Goal: Task Accomplishment & Management: Manage account settings

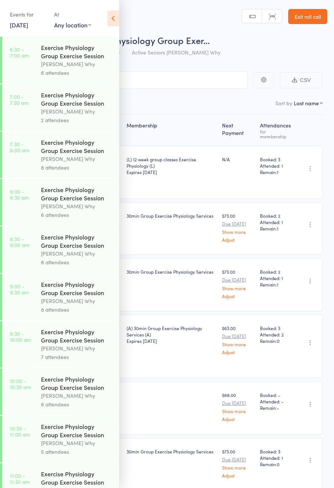
click at [28, 80] on link "6:30 - 7:00 am Exercise Physiology Group Exercise Session Dee Why 6 attendees" at bounding box center [60, 60] width 117 height 47
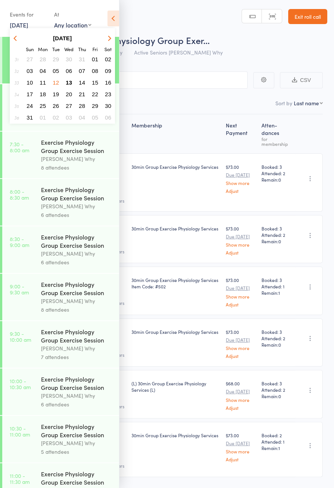
click at [76, 79] on button "14" at bounding box center [82, 82] width 12 height 10
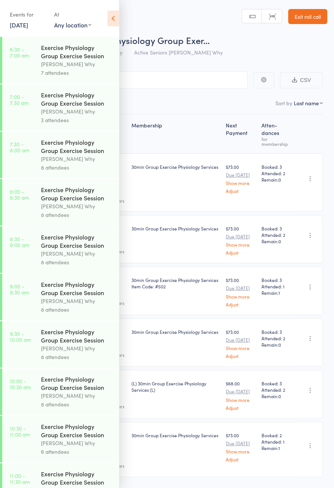
click at [10, 27] on link "14 Aug, 2025" at bounding box center [19, 25] width 18 height 8
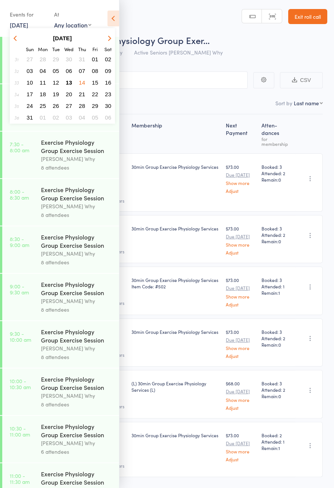
click at [69, 82] on span "13" at bounding box center [69, 82] width 6 height 6
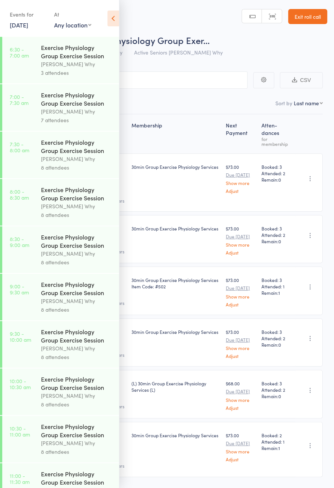
click at [31, 54] on link "6:30 - 7:00 am Exercise Physiology Group Exercise Session Dee Why 3 attendees" at bounding box center [60, 60] width 117 height 47
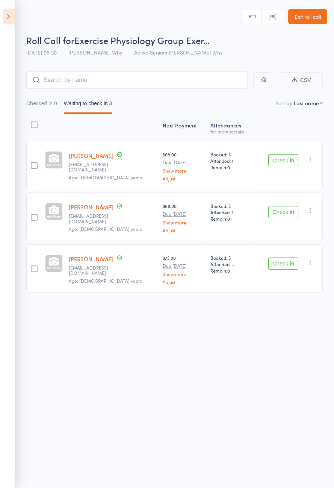
click at [286, 157] on button "Check in" at bounding box center [283, 160] width 30 height 12
click at [284, 158] on button "Check in" at bounding box center [283, 160] width 30 height 12
click at [286, 206] on button "Check in" at bounding box center [283, 212] width 30 height 12
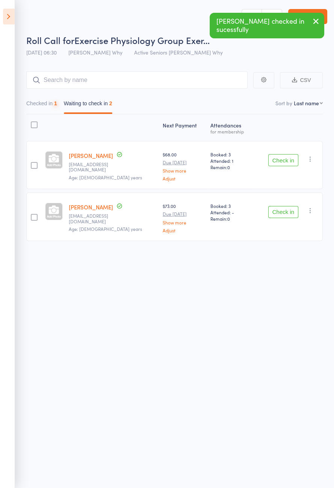
click at [286, 157] on button "Check in" at bounding box center [283, 160] width 30 height 12
click at [283, 206] on button "Check in" at bounding box center [283, 212] width 30 height 12
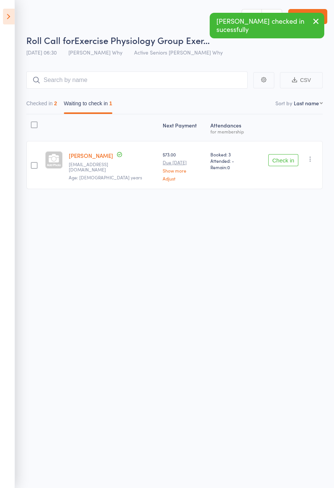
click at [285, 157] on button "Check in" at bounding box center [283, 160] width 30 height 12
click at [286, 158] on button "Check in" at bounding box center [283, 160] width 30 height 12
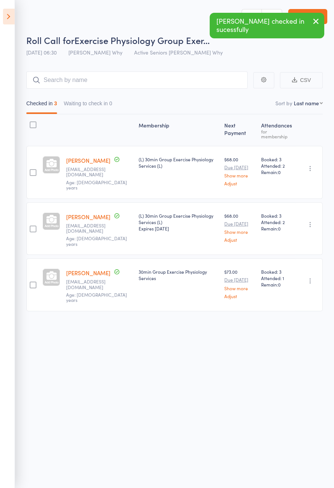
click at [11, 22] on icon at bounding box center [9, 17] width 12 height 16
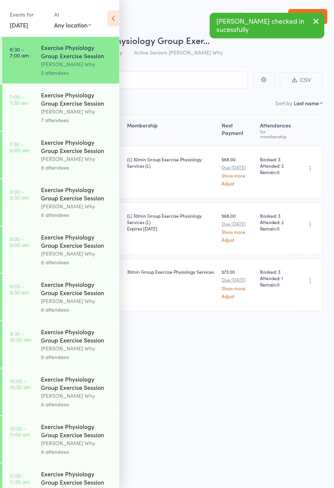
click at [14, 126] on link "7:00 - 7:30 am Exercise Physiology Group Exercise Session Dee Why 7 attendees" at bounding box center [60, 107] width 117 height 47
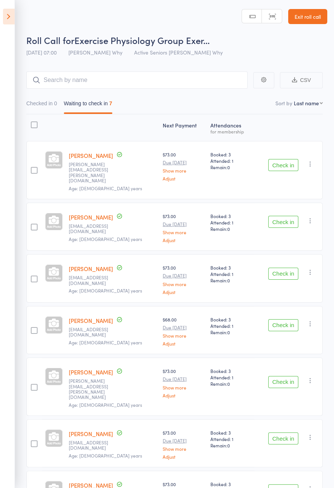
click at [5, 9] on icon at bounding box center [9, 17] width 12 height 16
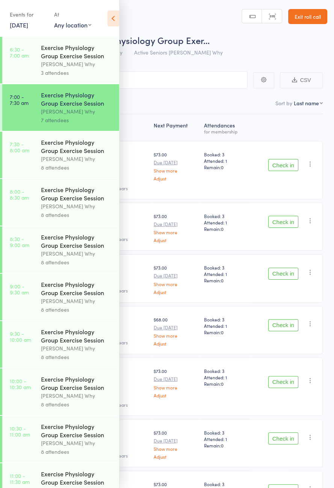
click at [114, 24] on icon at bounding box center [114, 19] width 12 height 16
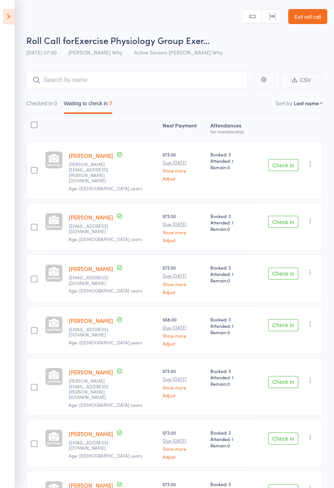
scroll to position [2, 0]
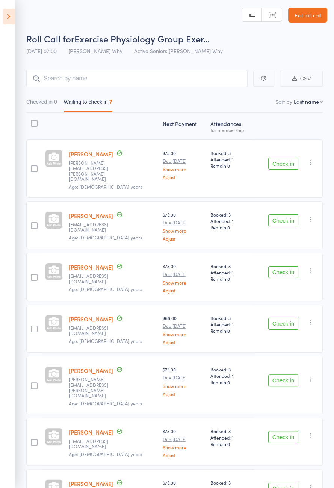
click at [285, 431] on button "Check in" at bounding box center [283, 437] width 30 height 12
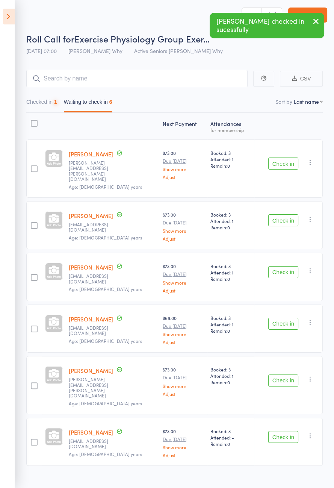
scroll to position [0, 0]
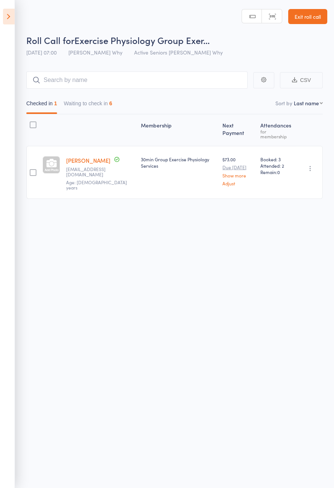
click at [100, 105] on button "Waiting to check in 6" at bounding box center [88, 105] width 48 height 17
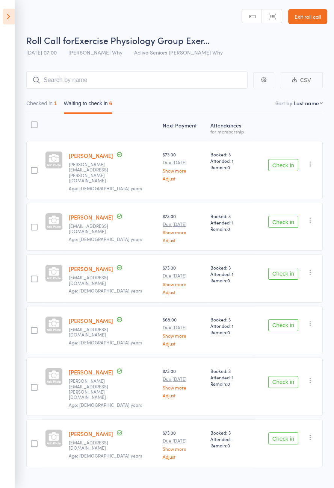
click at [285, 159] on button "Check in" at bounding box center [283, 165] width 30 height 12
click at [289, 159] on button "Check in" at bounding box center [283, 165] width 30 height 12
click at [277, 162] on button "Check in" at bounding box center [283, 165] width 30 height 12
click at [279, 163] on button "Check in" at bounding box center [283, 165] width 30 height 12
click at [275, 216] on button "Check in" at bounding box center [283, 222] width 30 height 12
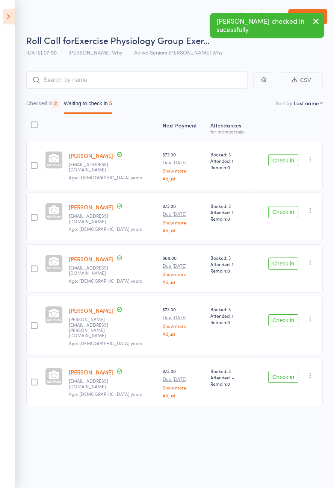
click at [273, 162] on button "Check in" at bounding box center [283, 160] width 30 height 12
click at [274, 160] on button "Check in" at bounding box center [283, 160] width 30 height 12
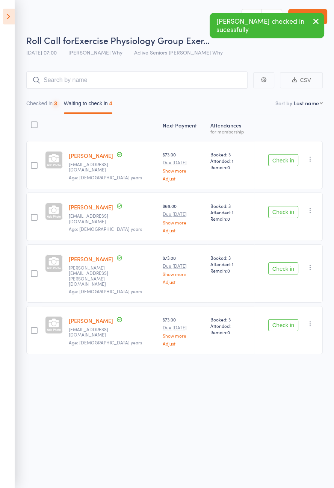
click at [273, 163] on button "Check in" at bounding box center [283, 160] width 30 height 12
click at [279, 157] on button "Check in" at bounding box center [283, 160] width 30 height 12
click at [277, 206] on button "Check in" at bounding box center [283, 212] width 30 height 12
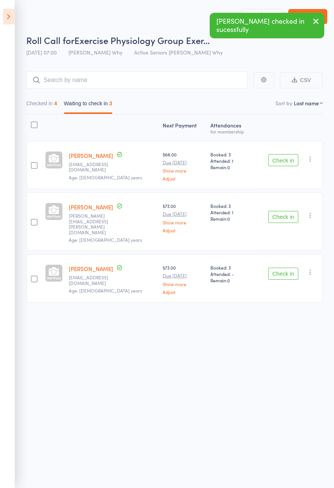
click at [280, 158] on button "Check in" at bounding box center [283, 160] width 30 height 12
click at [279, 156] on button "Check in" at bounding box center [283, 160] width 30 height 12
click at [281, 211] on button "Check in" at bounding box center [283, 217] width 30 height 12
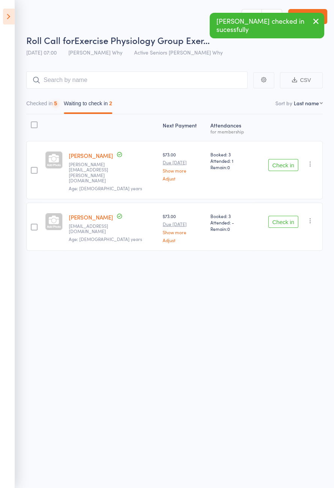
click at [277, 159] on button "Check in" at bounding box center [283, 165] width 30 height 12
click at [273, 216] on button "Check in" at bounding box center [283, 222] width 30 height 12
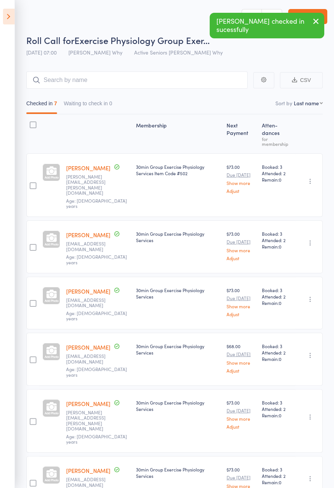
click at [8, 21] on icon at bounding box center [9, 17] width 12 height 16
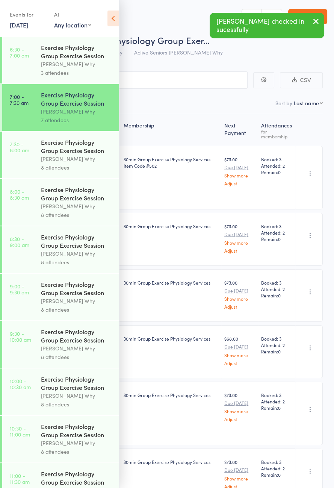
click at [26, 151] on time "7:30 - 8:00 am" at bounding box center [20, 147] width 20 height 12
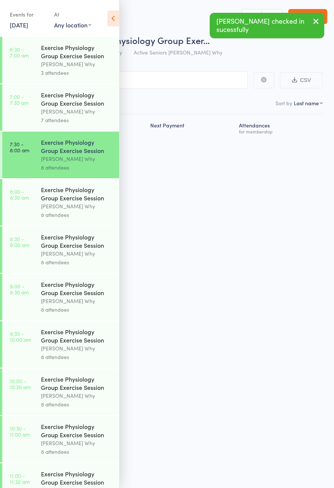
click at [115, 21] on icon at bounding box center [114, 19] width 12 height 16
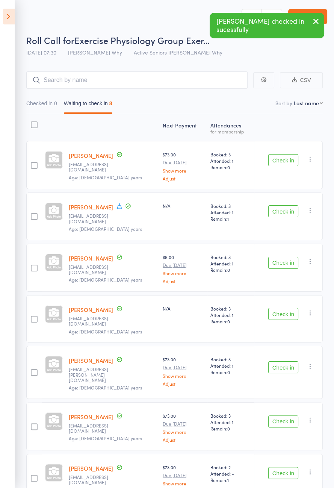
click at [119, 206] on icon at bounding box center [119, 206] width 7 height 7
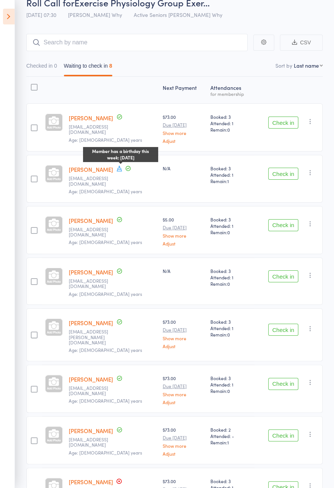
scroll to position [41, 0]
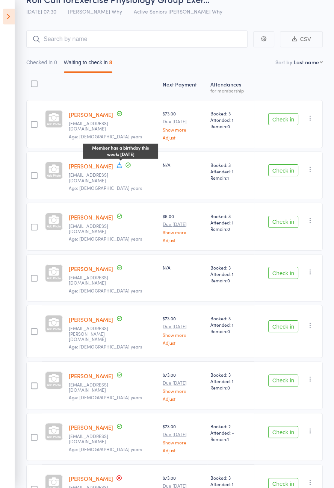
click at [118, 477] on icon at bounding box center [118, 477] width 1 height 1
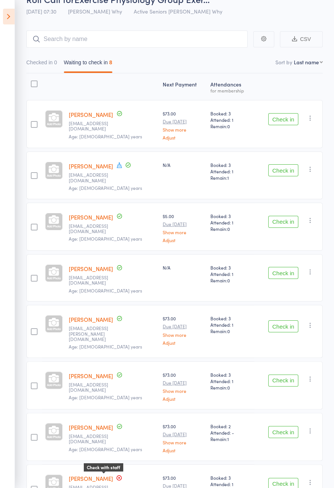
click at [80, 474] on link "[PERSON_NAME]" at bounding box center [91, 478] width 44 height 8
click at [282, 120] on button "Check in" at bounding box center [283, 119] width 30 height 12
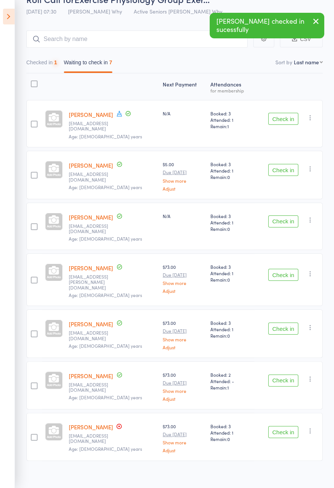
scroll to position [29, 0]
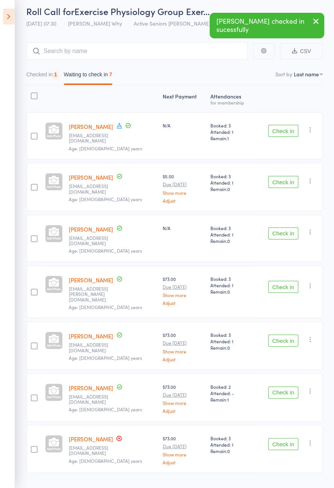
click at [121, 129] on span at bounding box center [119, 126] width 7 height 8
click at [283, 130] on button "Check in" at bounding box center [283, 131] width 30 height 12
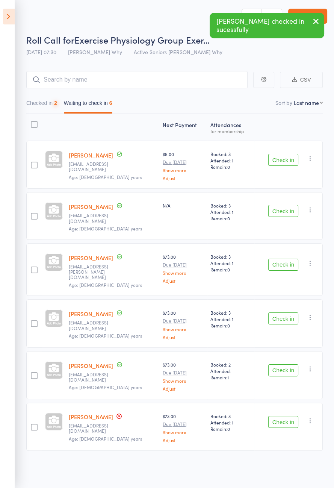
scroll to position [0, 0]
click at [284, 161] on button "Check in" at bounding box center [283, 160] width 30 height 12
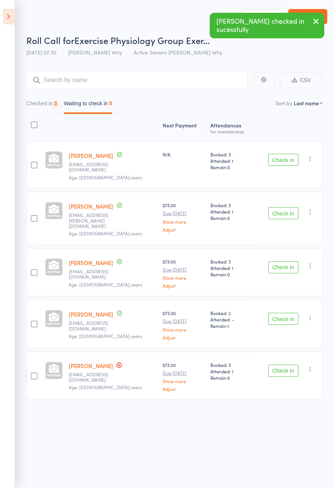
click at [282, 159] on button "Check in" at bounding box center [283, 160] width 30 height 12
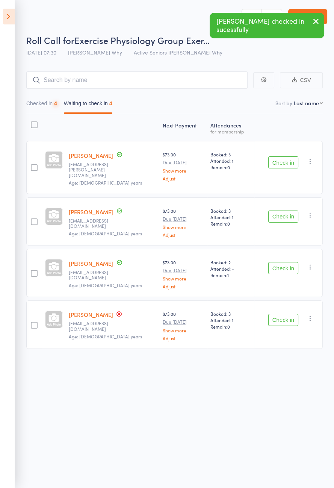
click at [282, 161] on button "Check in" at bounding box center [283, 162] width 30 height 12
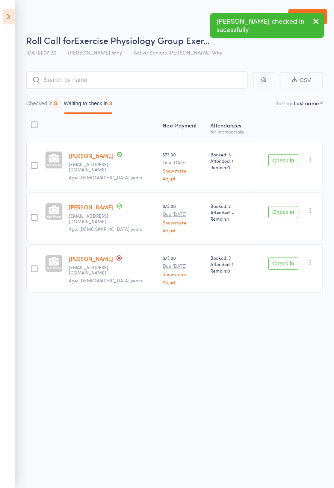
click at [283, 161] on button "Check in" at bounding box center [283, 160] width 30 height 12
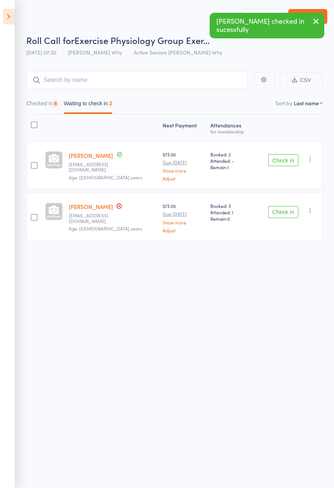
click at [283, 161] on button "Check in" at bounding box center [283, 160] width 30 height 12
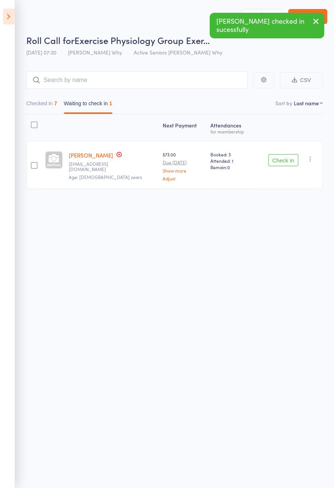
click at [92, 157] on link "Lutz Winter" at bounding box center [91, 155] width 44 height 8
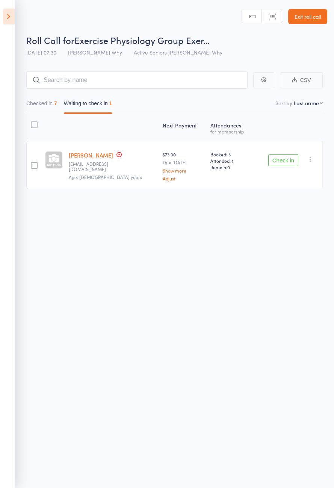
click at [280, 162] on button "Check in" at bounding box center [283, 160] width 30 height 12
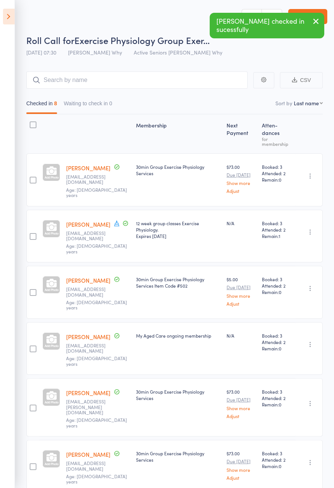
click at [5, 19] on icon at bounding box center [9, 17] width 12 height 16
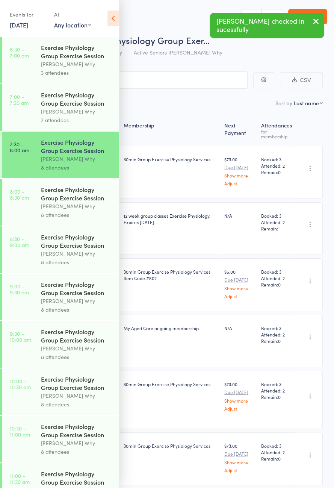
click at [88, 211] on div "Dee Why" at bounding box center [77, 206] width 72 height 9
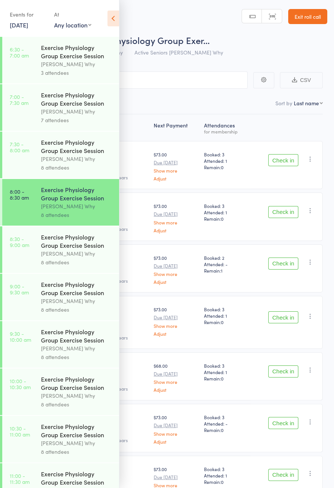
click at [115, 20] on icon at bounding box center [114, 19] width 12 height 16
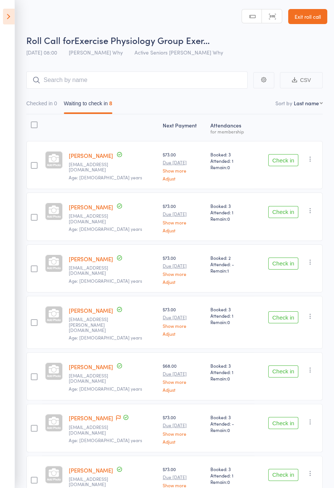
click at [4, 18] on icon at bounding box center [9, 17] width 12 height 16
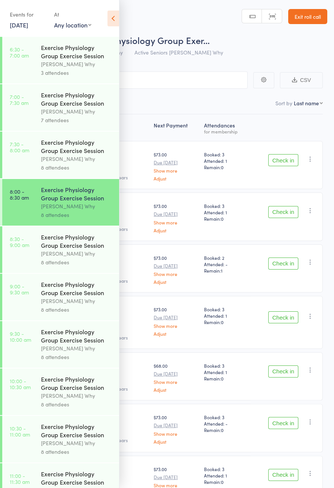
click at [114, 21] on icon at bounding box center [114, 19] width 12 height 16
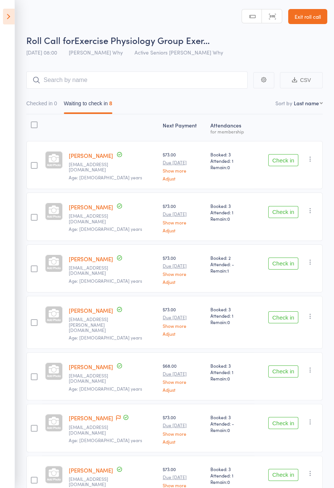
click at [94, 158] on link "Robert John Cremer" at bounding box center [91, 156] width 44 height 8
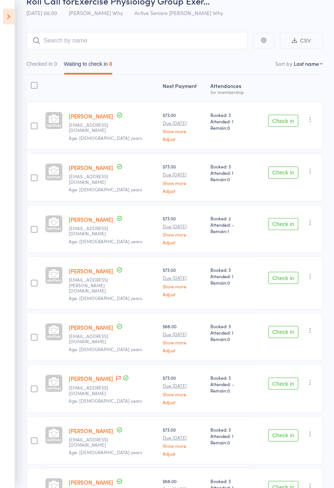
scroll to position [53, 0]
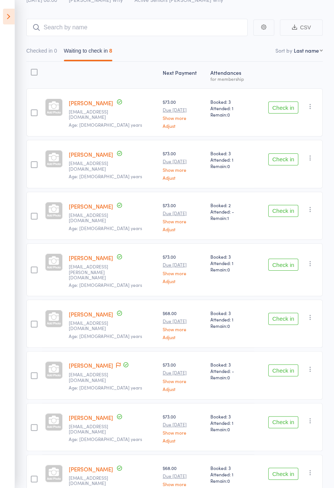
click at [116, 362] on icon at bounding box center [118, 364] width 5 height 5
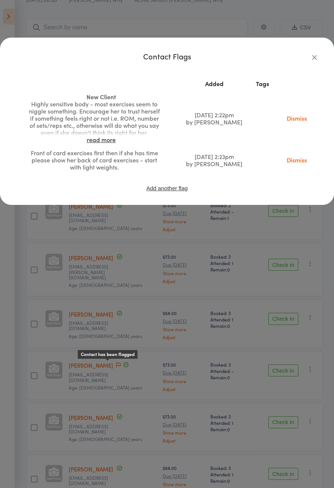
click at [315, 60] on icon "button" at bounding box center [315, 57] width 8 height 8
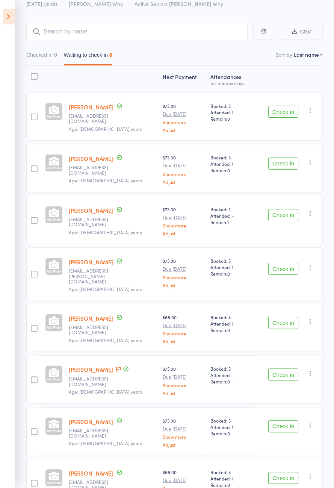
scroll to position [0, 0]
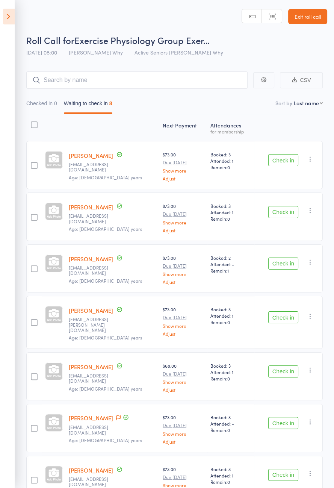
click at [12, 15] on icon at bounding box center [9, 17] width 12 height 16
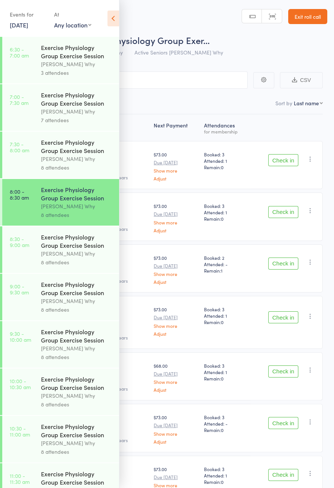
click at [81, 162] on div "Dee Why" at bounding box center [77, 159] width 72 height 9
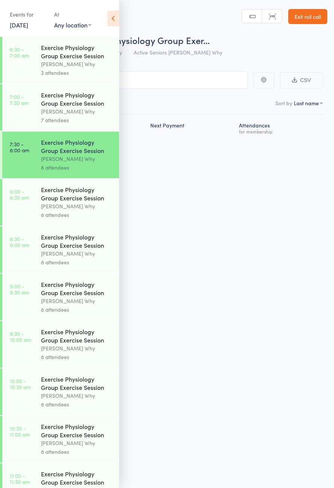
click at [114, 16] on icon at bounding box center [114, 19] width 12 height 16
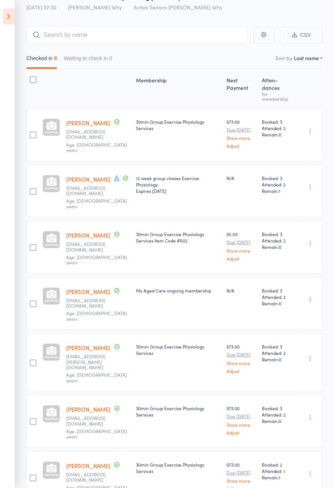
scroll to position [48, 0]
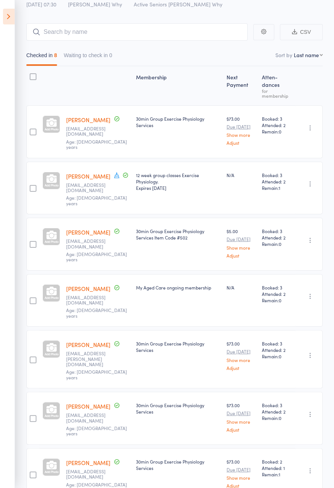
click at [311, 351] on icon "button" at bounding box center [311, 355] width 8 height 8
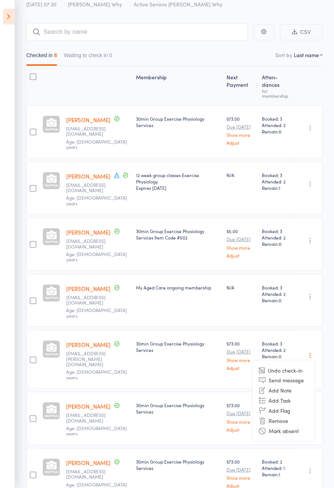
click at [289, 405] on li "Add Flag" at bounding box center [284, 410] width 62 height 10
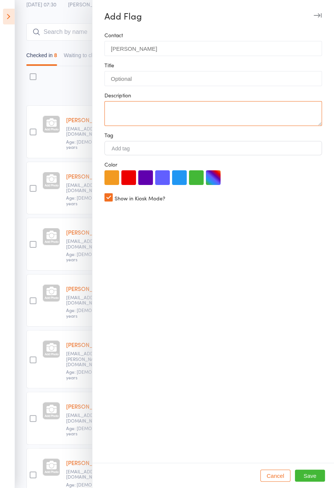
click at [134, 105] on textarea at bounding box center [214, 113] width 218 height 25
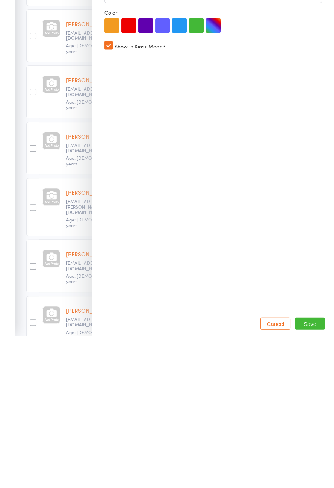
type textarea "Back pain in deadbug - not using core. Regressed to alter leg extension with a …"
click at [308, 482] on button "Save" at bounding box center [310, 476] width 30 height 12
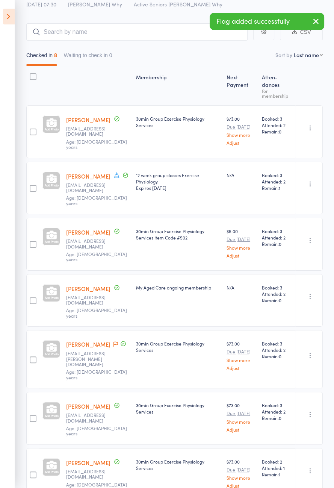
click at [114, 341] on icon at bounding box center [116, 343] width 5 height 5
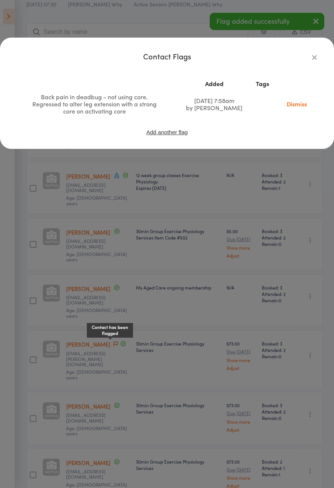
click at [315, 61] on icon "button" at bounding box center [315, 57] width 8 height 8
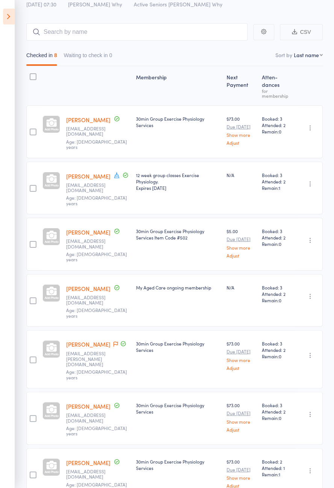
scroll to position [0, 0]
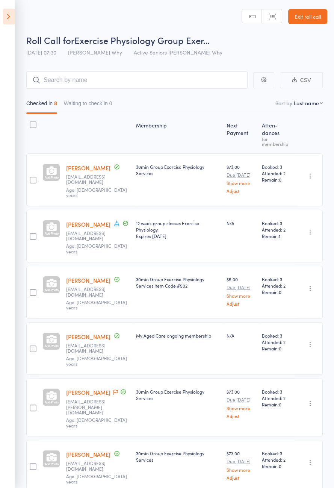
click at [3, 20] on icon at bounding box center [9, 17] width 12 height 16
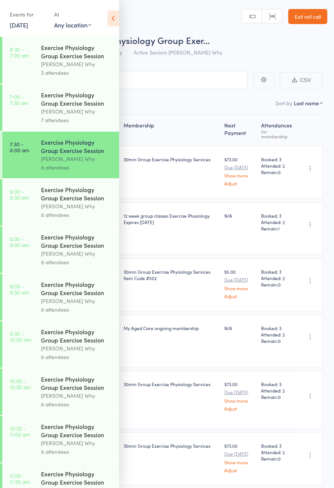
click at [29, 203] on link "8:00 - 8:30 am Exercise Physiology Group Exercise Session Dee Why 8 attendees" at bounding box center [60, 202] width 117 height 47
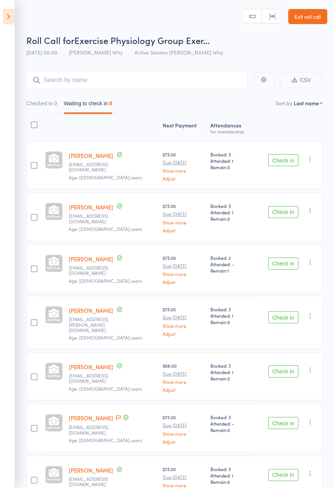
click at [289, 161] on button "Check in" at bounding box center [283, 160] width 30 height 12
click at [293, 159] on button "Check in" at bounding box center [283, 160] width 30 height 12
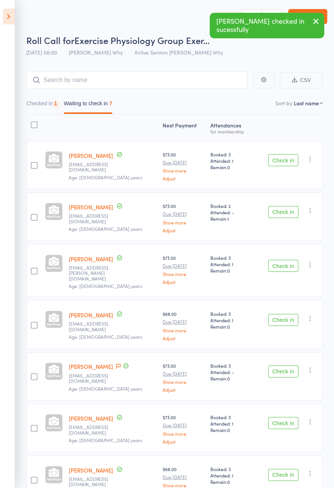
click at [293, 159] on button "Check in" at bounding box center [283, 160] width 30 height 12
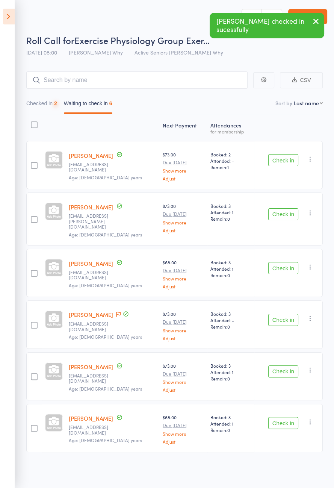
click at [292, 159] on button "Check in" at bounding box center [283, 160] width 30 height 12
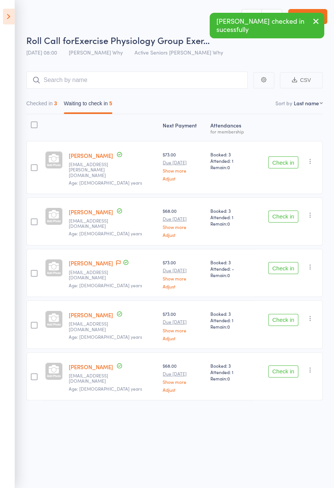
click at [116, 260] on icon at bounding box center [118, 262] width 5 height 5
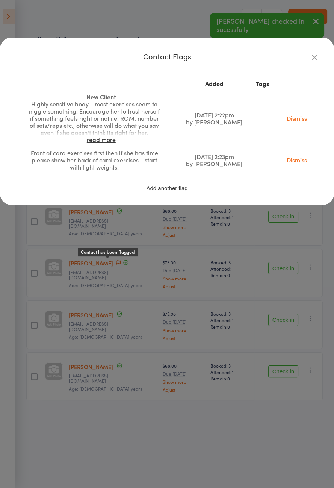
click at [251, 249] on div "Contact Flags Added Tags New Client Highly sensitive body - most exercises seem…" at bounding box center [167, 244] width 334 height 488
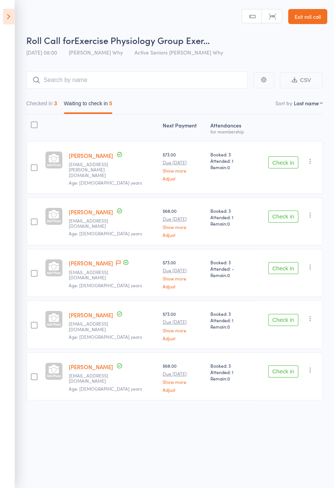
click at [286, 160] on button "Check in" at bounding box center [283, 162] width 30 height 12
click at [286, 211] on button "Check in" at bounding box center [283, 217] width 30 height 12
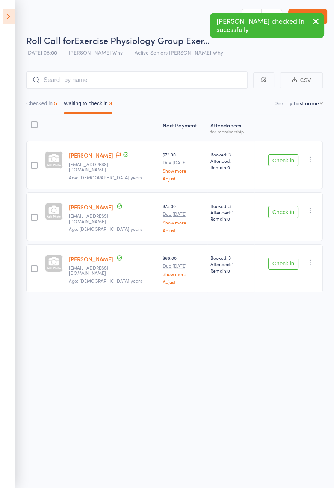
click at [5, 23] on icon at bounding box center [9, 17] width 12 height 16
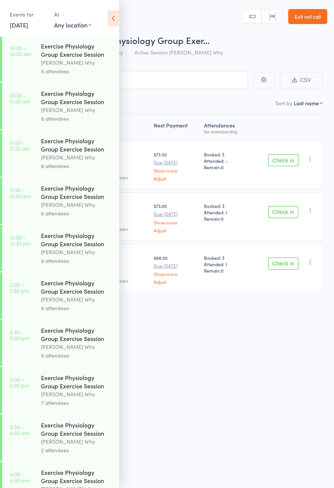
scroll to position [349, 0]
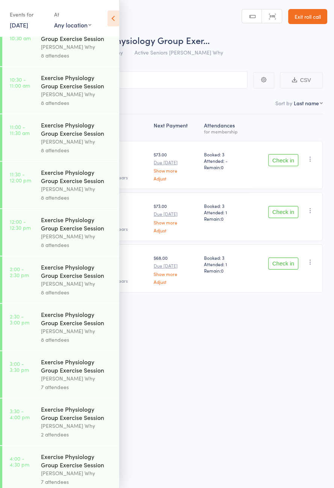
click at [118, 21] on icon at bounding box center [114, 19] width 12 height 16
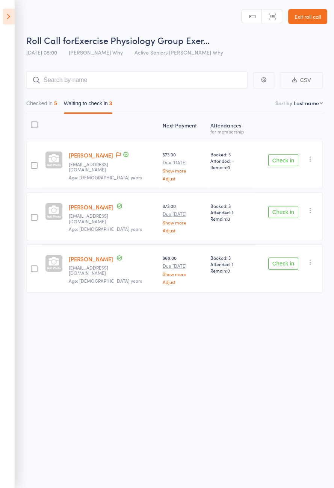
click at [116, 153] on icon at bounding box center [118, 154] width 5 height 5
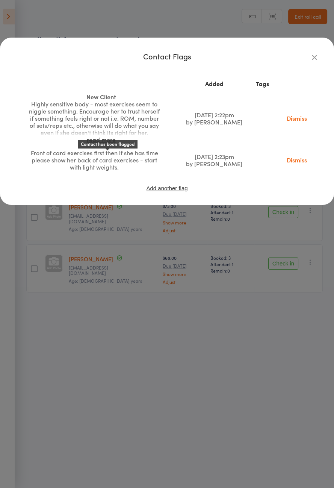
click at [123, 125] on div "Highly sensitive body - most exercises seem to niggle something. Encourage her …" at bounding box center [95, 118] width 132 height 36
click at [98, 144] on link "read more" at bounding box center [101, 139] width 29 height 8
click at [179, 288] on div "Contact Flags Added Tags New Client Highly sensitive body - most exercises seem…" at bounding box center [167, 244] width 334 height 488
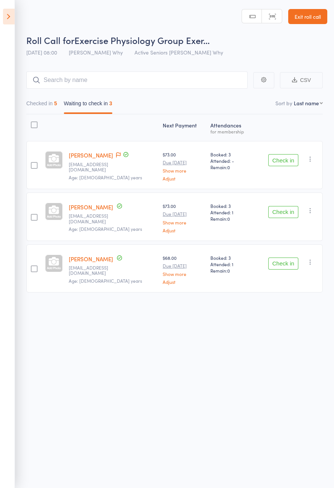
click at [280, 154] on button "Check in" at bounding box center [283, 160] width 30 height 12
click at [281, 157] on button "Check in" at bounding box center [283, 160] width 30 height 12
click at [280, 206] on button "Check in" at bounding box center [283, 212] width 30 height 12
click at [278, 206] on button "Check in" at bounding box center [283, 212] width 30 height 12
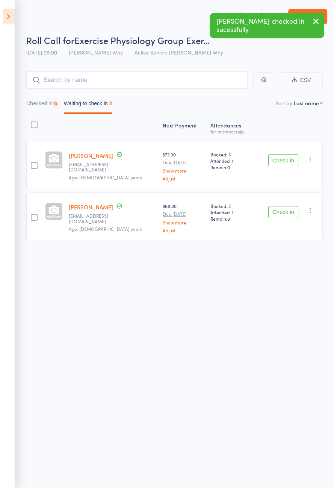
click at [280, 158] on button "Check in" at bounding box center [283, 160] width 30 height 12
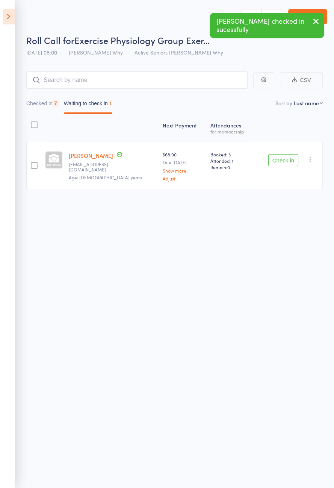
click at [279, 159] on button "Check in" at bounding box center [283, 160] width 30 height 12
click at [280, 162] on button "Check in" at bounding box center [283, 160] width 30 height 12
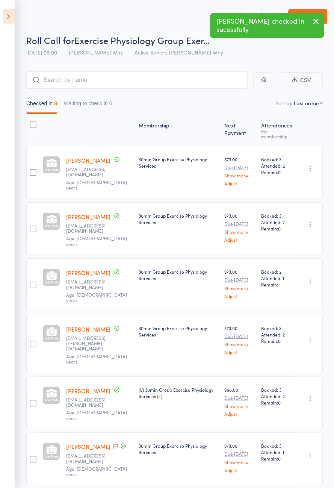
click at [6, 23] on icon at bounding box center [9, 17] width 12 height 16
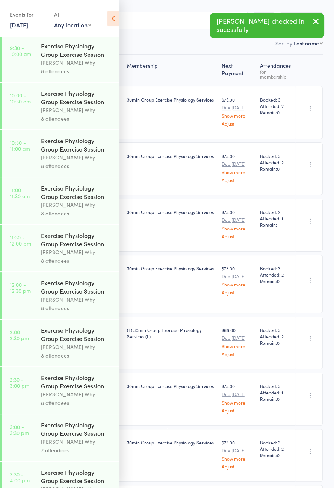
scroll to position [0, 0]
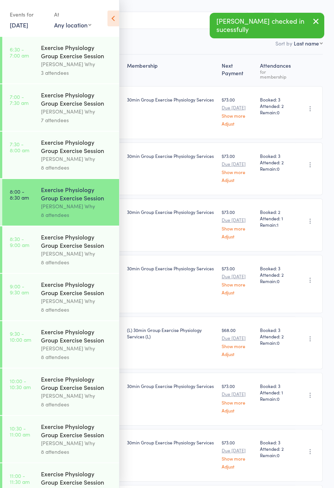
click at [68, 249] on div "Exercise Physiology Group Exercise Session" at bounding box center [77, 241] width 72 height 17
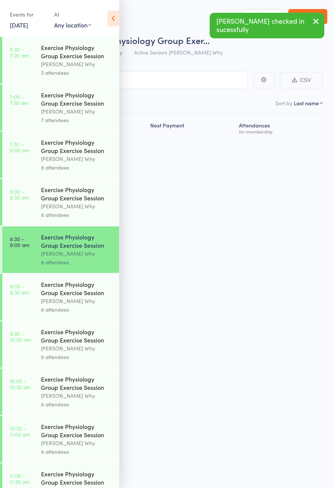
click at [115, 16] on icon at bounding box center [114, 19] width 12 height 16
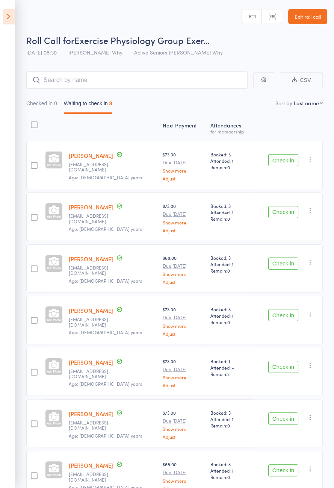
click at [285, 259] on button "Check in" at bounding box center [283, 264] width 30 height 12
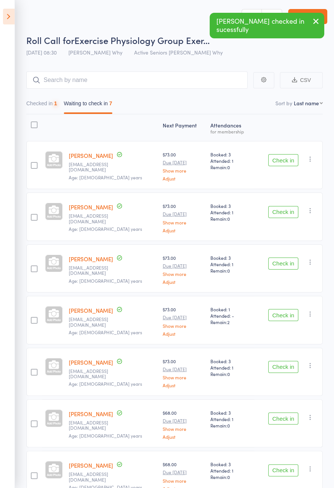
click at [286, 262] on button "Check in" at bounding box center [283, 264] width 30 height 12
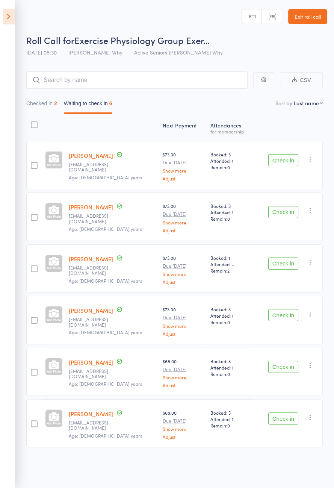
click at [279, 315] on button "Check in" at bounding box center [283, 315] width 30 height 12
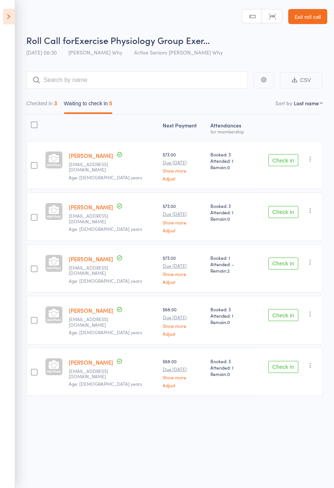
click at [285, 161] on button "Check in" at bounding box center [283, 160] width 30 height 12
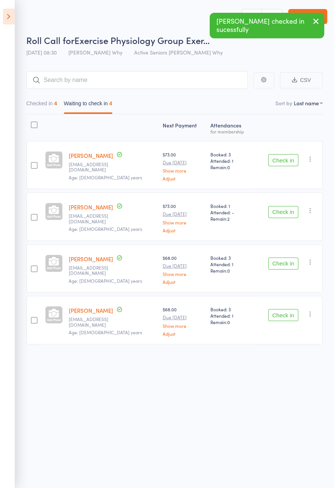
click at [280, 161] on button "Check in" at bounding box center [283, 160] width 30 height 12
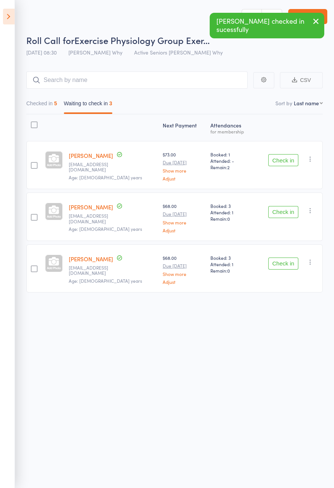
click at [280, 161] on button "Check in" at bounding box center [283, 160] width 30 height 12
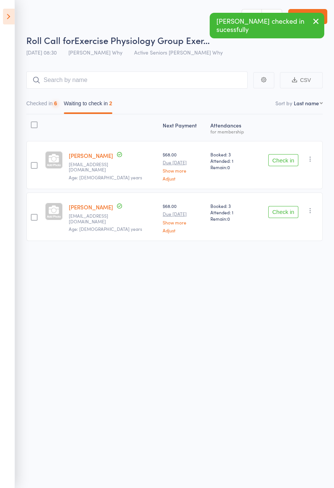
click at [283, 158] on button "Check in" at bounding box center [283, 160] width 30 height 12
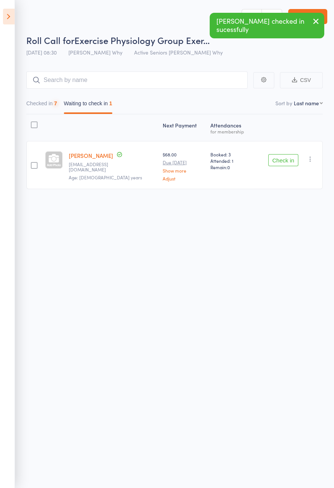
click at [285, 159] on button "Check in" at bounding box center [283, 160] width 30 height 12
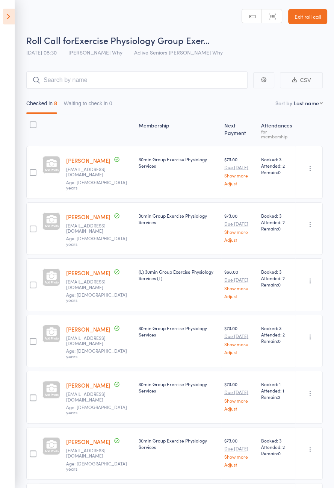
scroll to position [60, 0]
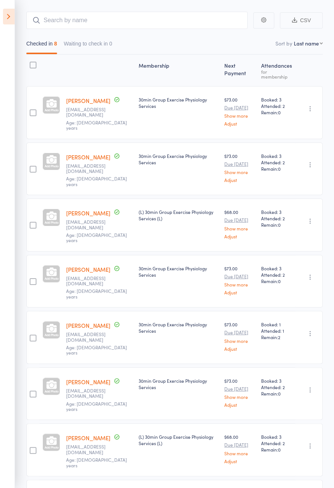
click at [11, 19] on icon at bounding box center [9, 17] width 12 height 16
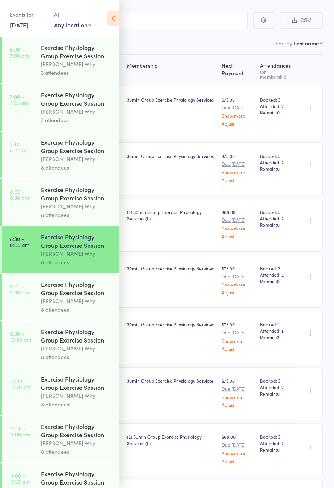
click at [114, 22] on icon at bounding box center [114, 19] width 12 height 16
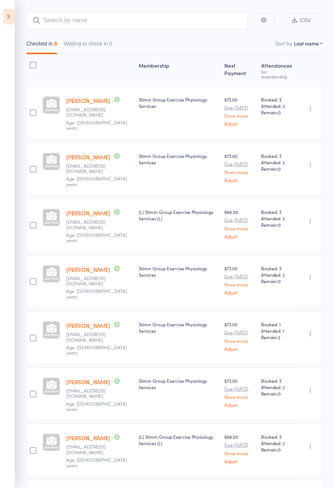
scroll to position [0, 0]
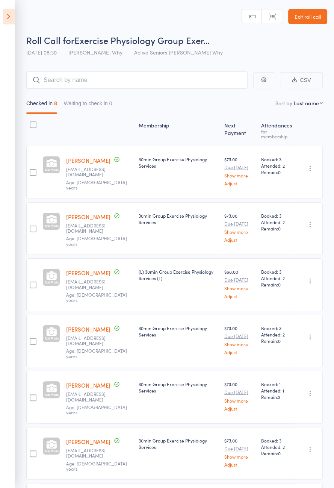
click at [91, 163] on link "Leonie Boylan" at bounding box center [88, 160] width 44 height 8
click at [8, 19] on icon at bounding box center [9, 17] width 12 height 16
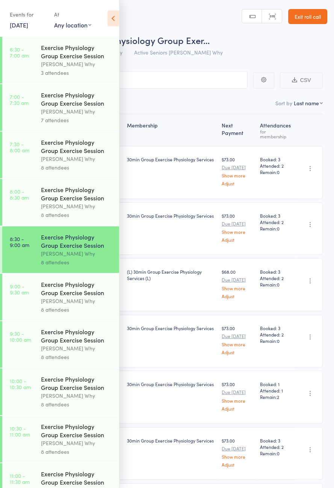
click at [35, 309] on link "9:00 - 9:30 am Exercise Physiology Group Exercise Session Dee Why 8 attendees" at bounding box center [60, 297] width 117 height 47
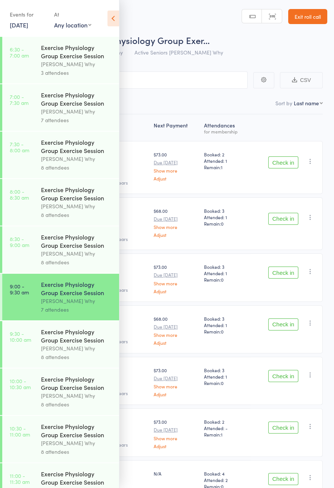
click at [38, 208] on link "8:00 - 8:30 am Exercise Physiology Group Exercise Session Dee Why 8 attendees" at bounding box center [60, 202] width 117 height 47
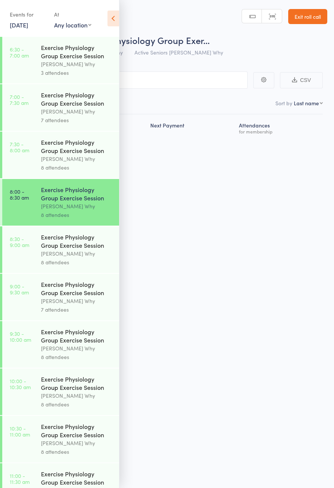
click at [115, 19] on icon at bounding box center [114, 19] width 12 height 16
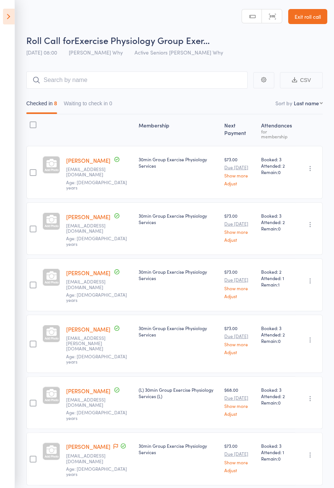
click at [8, 21] on icon at bounding box center [9, 17] width 12 height 16
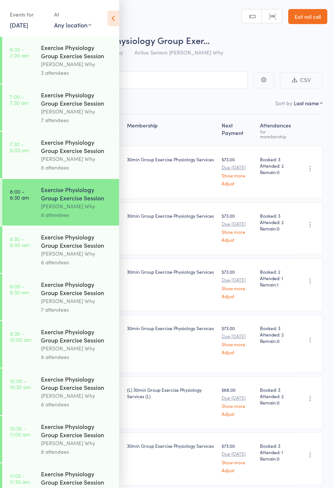
click at [32, 262] on link "8:30 - 9:00 am Exercise Physiology Group Exercise Session Dee Why 8 attendees" at bounding box center [60, 249] width 117 height 47
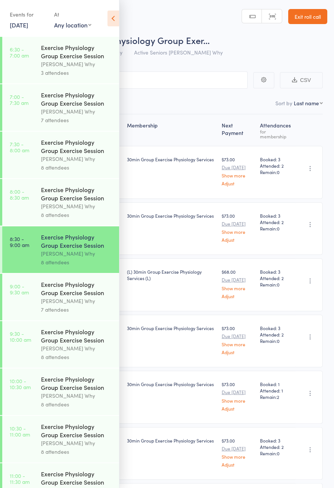
click at [44, 297] on div "Exercise Physiology Group Exercise Session" at bounding box center [77, 288] width 72 height 17
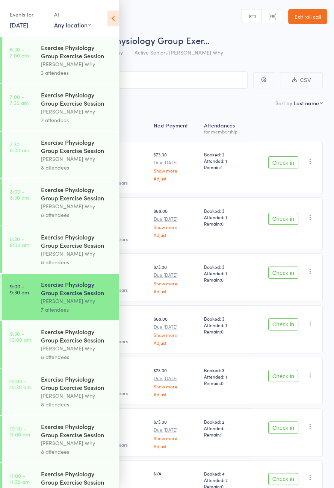
click at [115, 23] on icon at bounding box center [114, 19] width 12 height 16
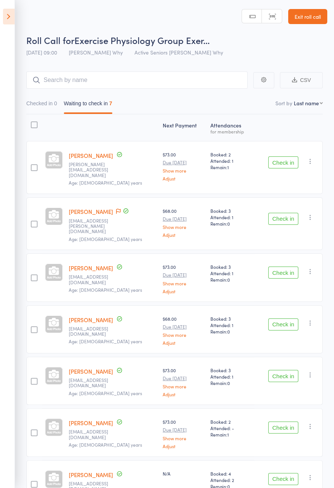
click at [118, 209] on icon at bounding box center [118, 211] width 5 height 5
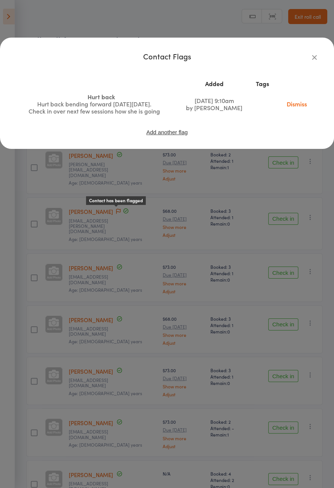
click at [300, 108] on link "Dismiss" at bounding box center [297, 104] width 32 height 8
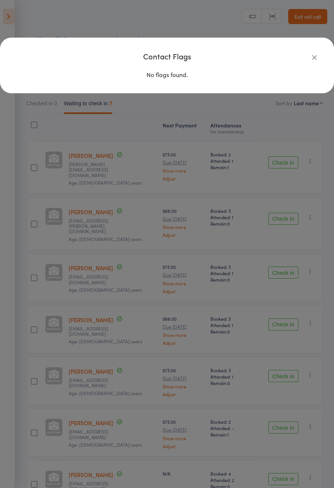
click at [317, 61] on icon "button" at bounding box center [315, 57] width 8 height 8
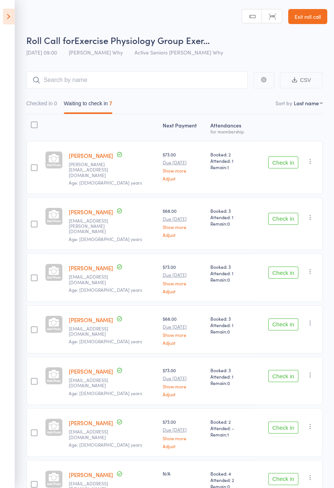
click at [8, 17] on icon at bounding box center [9, 17] width 12 height 16
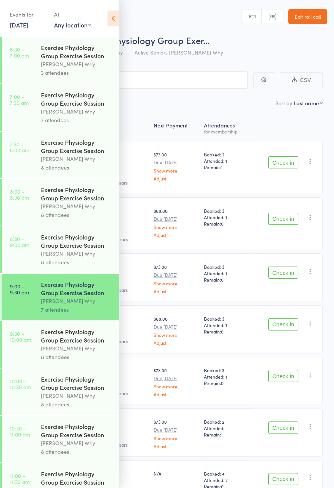
click at [112, 15] on icon at bounding box center [114, 19] width 12 height 16
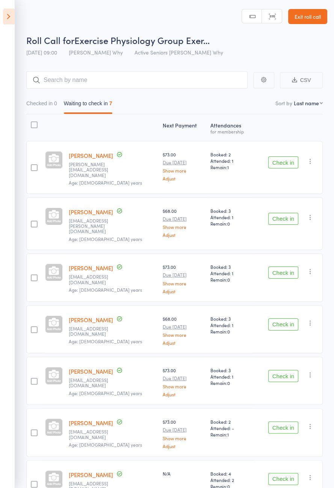
click at [92, 156] on link "Andrea Morton" at bounding box center [91, 156] width 44 height 8
click at [9, 17] on icon at bounding box center [9, 17] width 12 height 16
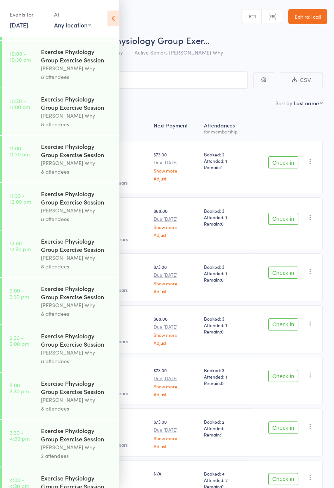
scroll to position [344, 0]
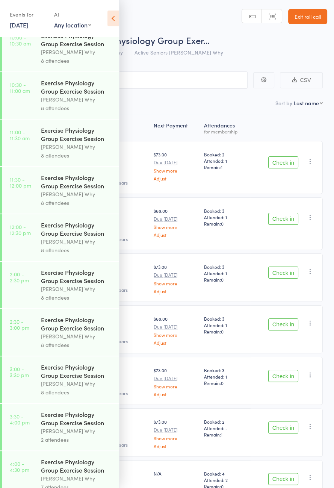
click at [118, 23] on icon at bounding box center [114, 19] width 12 height 16
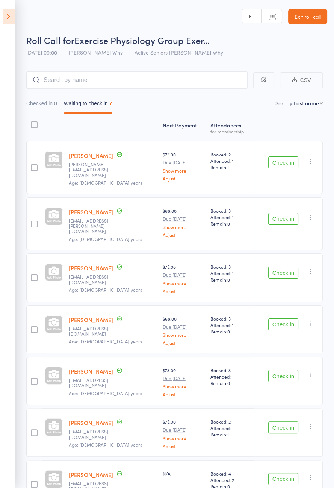
click at [6, 21] on icon at bounding box center [9, 17] width 12 height 16
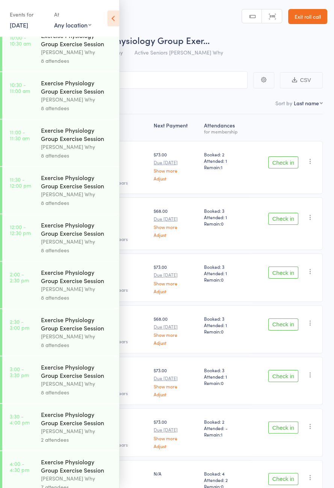
click at [18, 22] on link "13 Aug, 2025" at bounding box center [19, 25] width 18 height 8
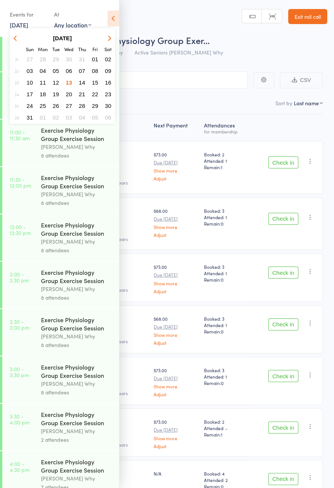
click at [81, 84] on span "14" at bounding box center [82, 82] width 6 height 6
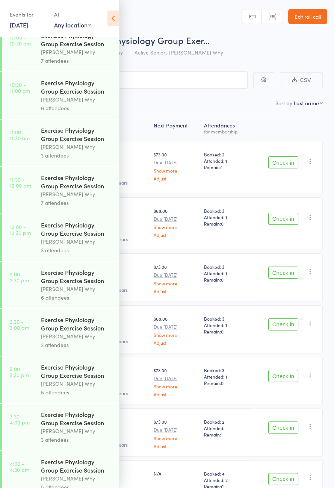
click at [112, 20] on icon at bounding box center [114, 19] width 12 height 16
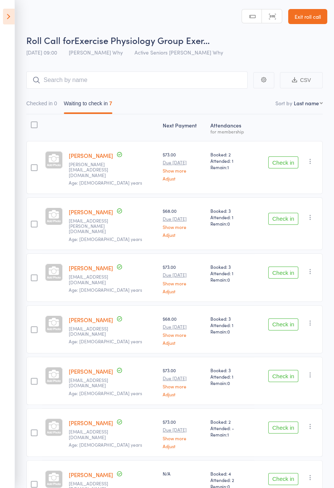
click at [285, 161] on button "Check in" at bounding box center [283, 162] width 30 height 12
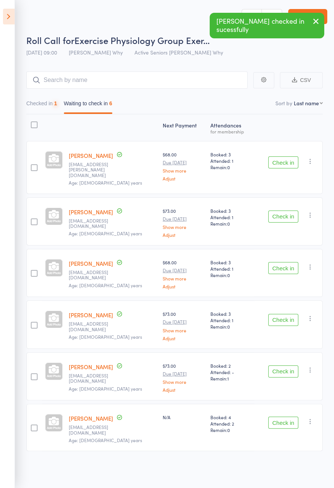
click at [286, 161] on button "Check in" at bounding box center [283, 162] width 30 height 12
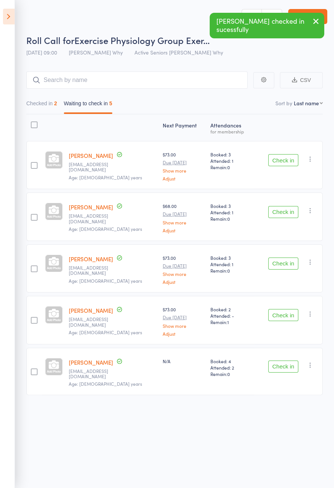
click at [286, 212] on button "Check in" at bounding box center [283, 212] width 30 height 12
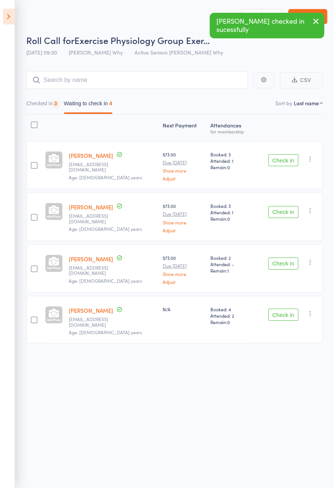
click at [282, 212] on button "Check in" at bounding box center [283, 212] width 30 height 12
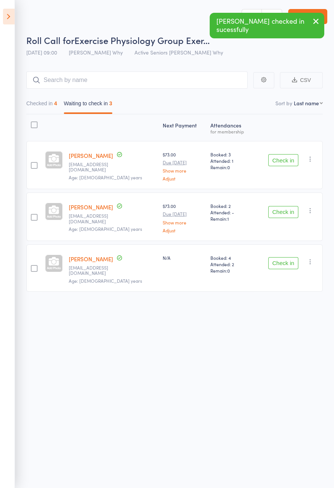
click at [280, 261] on button "Check in" at bounding box center [283, 263] width 30 height 12
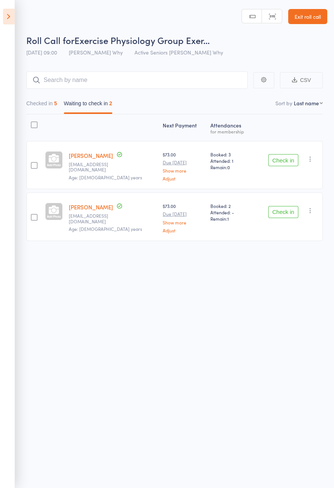
click at [286, 161] on button "Check in" at bounding box center [283, 160] width 30 height 12
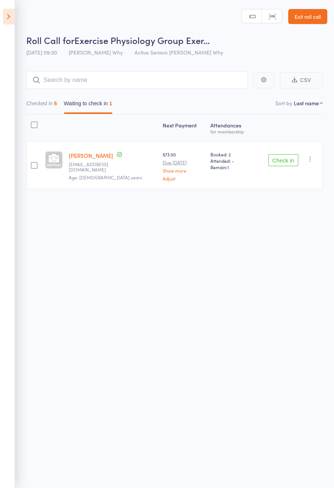
click at [281, 162] on button "Check in" at bounding box center [283, 160] width 30 height 12
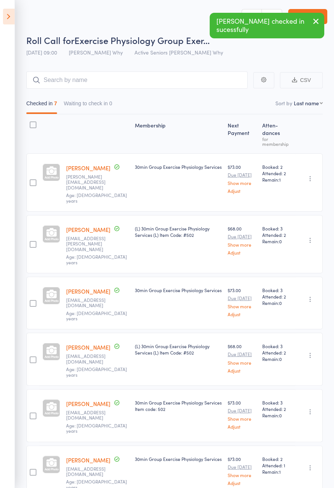
click at [9, 23] on icon at bounding box center [9, 17] width 12 height 16
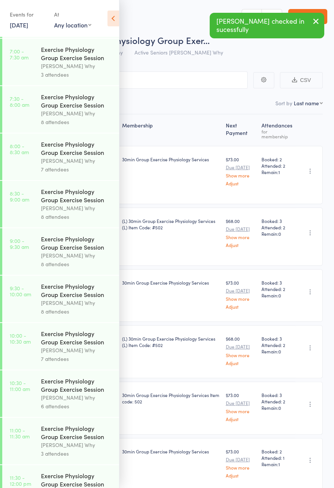
scroll to position [0, 0]
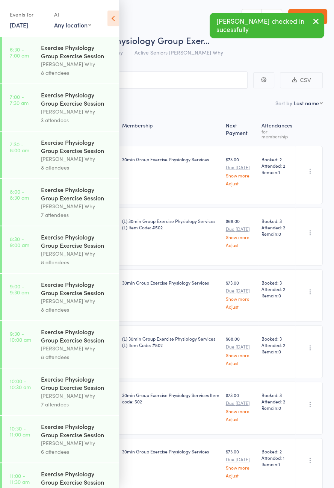
click at [28, 27] on link "14 Aug, 2025" at bounding box center [19, 25] width 18 height 8
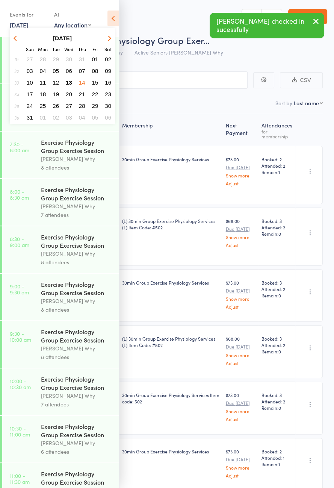
click at [71, 84] on span "13" at bounding box center [69, 82] width 6 height 6
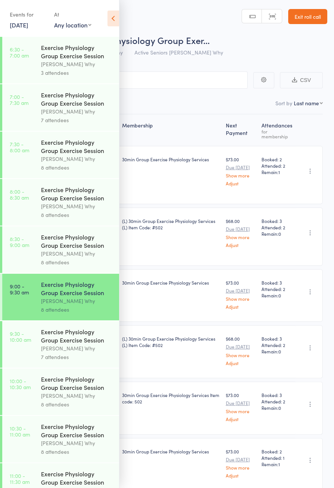
click at [90, 353] on div "Dee Why" at bounding box center [77, 348] width 72 height 9
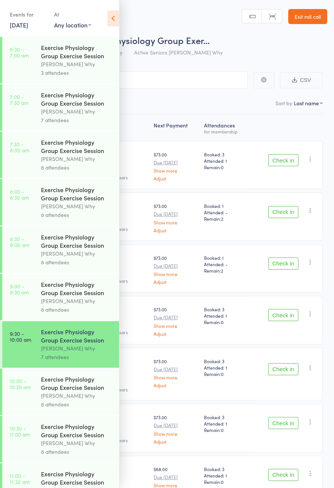
click at [116, 23] on icon at bounding box center [114, 19] width 12 height 16
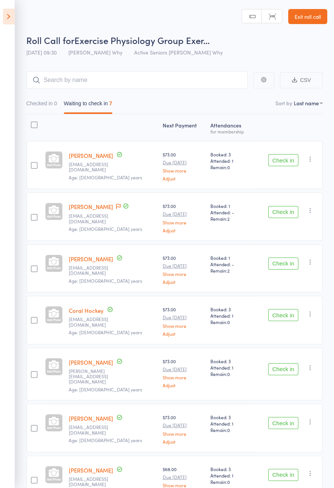
click at [116, 209] on span at bounding box center [118, 207] width 5 height 8
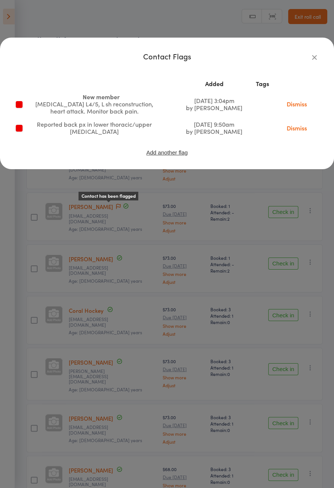
click at [301, 108] on link "Dismiss" at bounding box center [297, 104] width 32 height 8
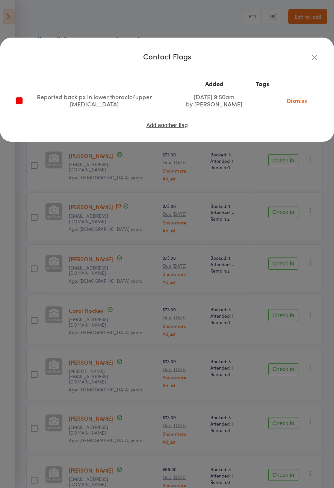
click at [296, 105] on link "Dismiss" at bounding box center [297, 100] width 32 height 8
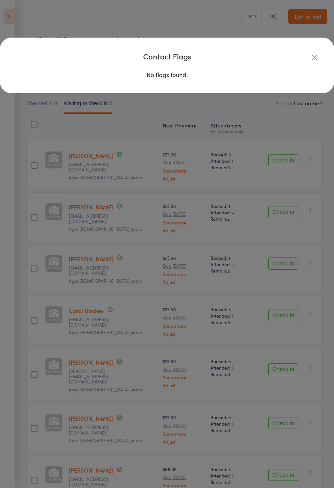
click at [318, 59] on icon "button" at bounding box center [315, 57] width 8 height 8
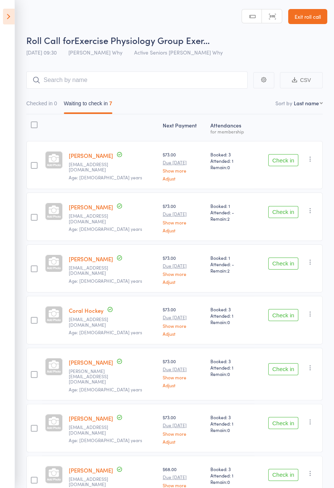
click at [9, 10] on icon at bounding box center [9, 17] width 12 height 16
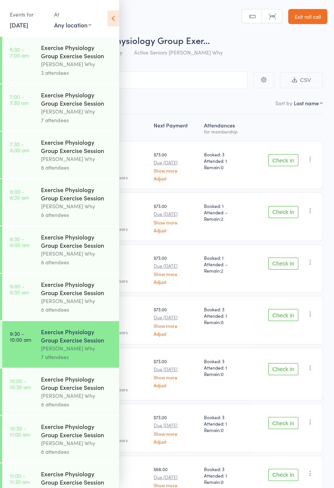
click at [79, 305] on div "Dee Why" at bounding box center [77, 301] width 72 height 9
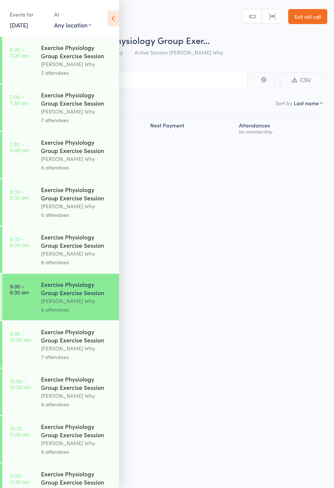
click at [114, 18] on icon at bounding box center [114, 19] width 12 height 16
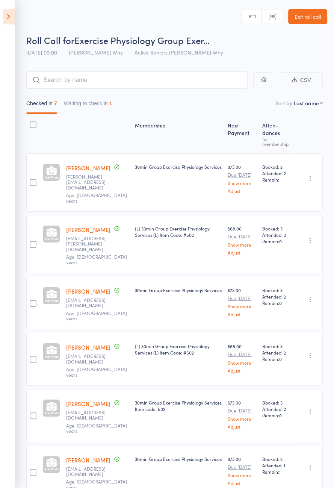
click at [99, 104] on button "Waiting to check in 1" at bounding box center [88, 105] width 48 height 17
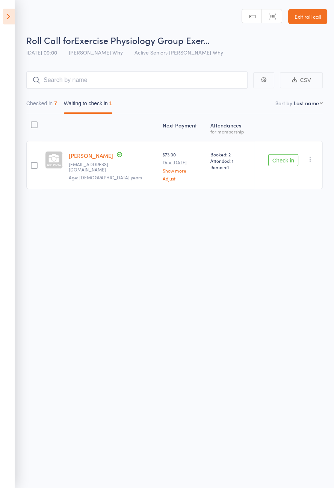
click at [286, 162] on button "Check in" at bounding box center [283, 160] width 30 height 12
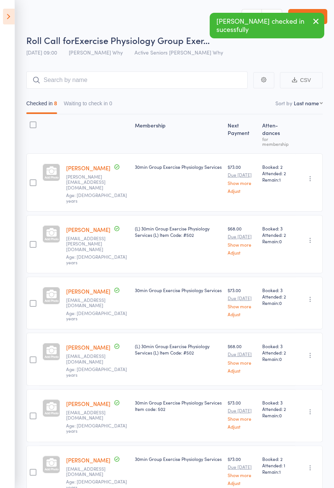
click at [13, 20] on icon at bounding box center [9, 17] width 12 height 16
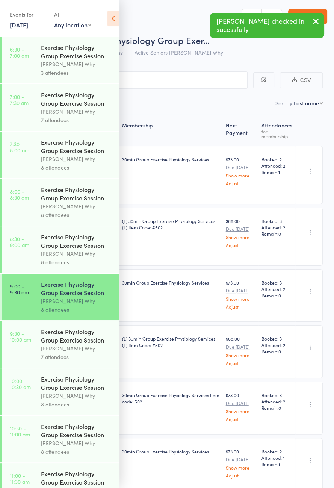
click at [92, 344] on div "Exercise Physiology Group Exercise Session" at bounding box center [77, 335] width 72 height 17
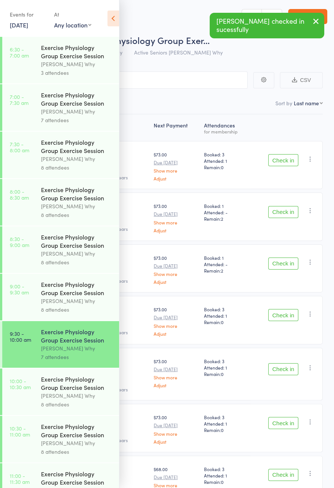
click at [115, 18] on icon at bounding box center [114, 19] width 12 height 16
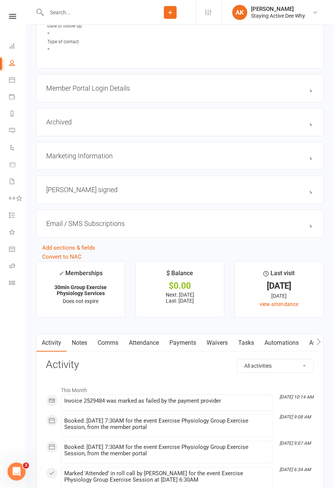
click at [188, 337] on link "Payments" at bounding box center [182, 342] width 37 height 17
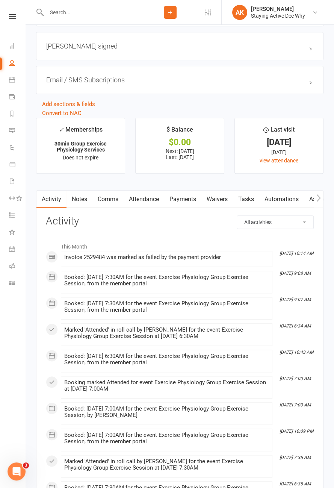
click at [187, 198] on link "Payments" at bounding box center [182, 199] width 37 height 17
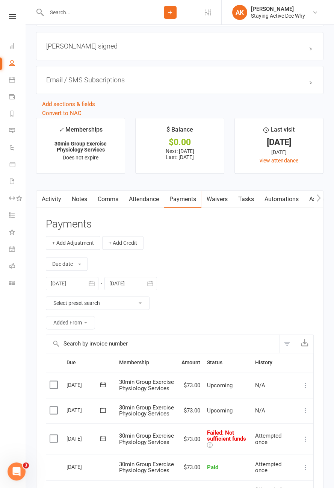
click at [208, 442] on icon at bounding box center [210, 445] width 6 height 6
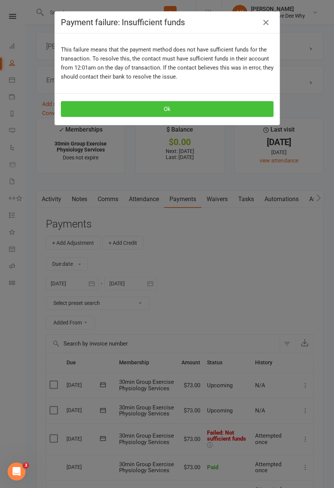
click at [245, 111] on button "Ok" at bounding box center [167, 109] width 213 height 16
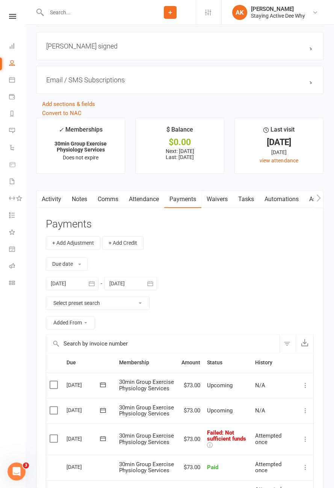
click at [305, 436] on icon at bounding box center [306, 439] width 8 height 8
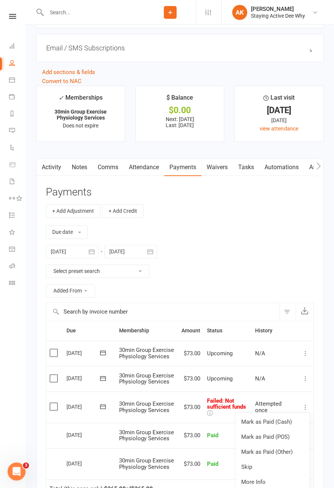
scroll to position [865, 0]
click at [106, 404] on icon at bounding box center [103, 406] width 8 height 8
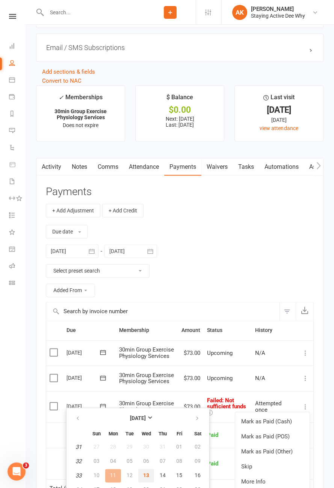
click at [148, 475] on button "13" at bounding box center [146, 476] width 16 height 14
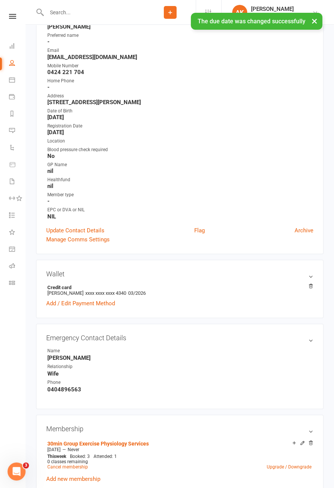
scroll to position [0, 0]
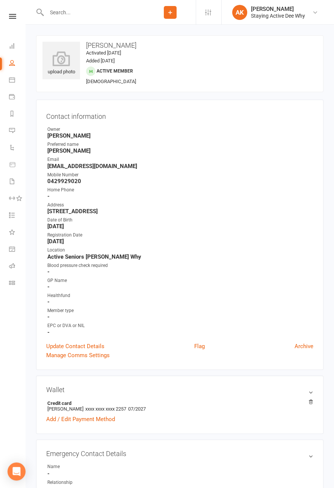
click at [12, 17] on icon at bounding box center [12, 16] width 7 height 5
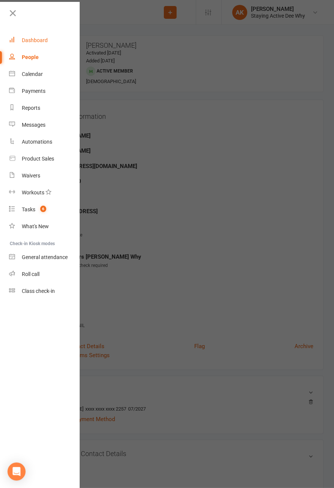
click at [42, 42] on div "Dashboard" at bounding box center [35, 40] width 26 height 6
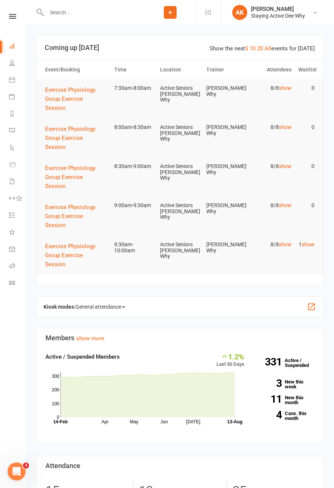
click at [310, 270] on tr "Exercise Physiology Group Exercise Session 9:30am-10:00am Active Seniors Dee Wh…" at bounding box center [179, 255] width 287 height 39
click at [311, 247] on link "show" at bounding box center [308, 244] width 13 height 6
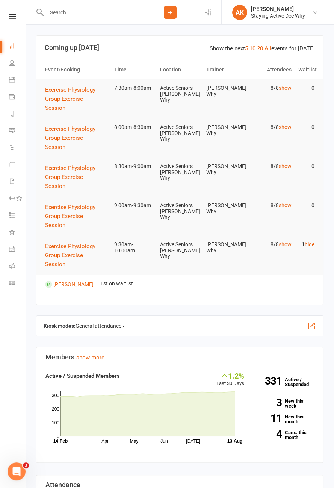
click at [310, 247] on link "hide" at bounding box center [310, 244] width 10 height 6
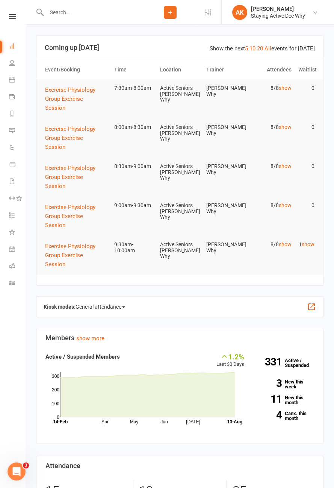
click at [311, 247] on link "show" at bounding box center [308, 244] width 13 height 6
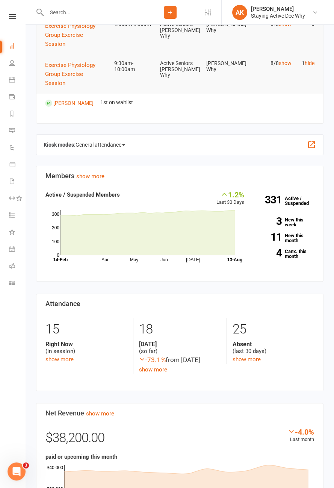
scroll to position [170, 0]
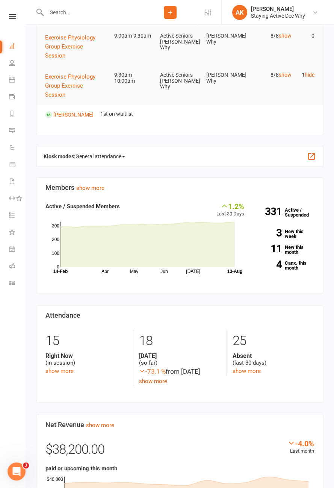
click at [15, 17] on icon at bounding box center [12, 16] width 7 height 5
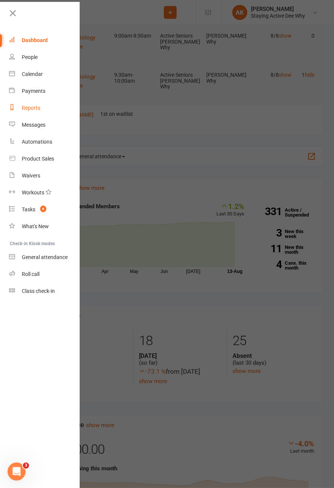
click at [30, 109] on div "Reports" at bounding box center [31, 108] width 18 height 6
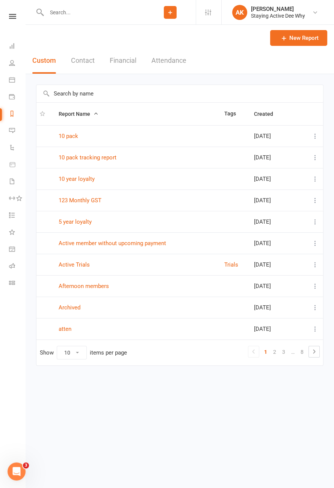
click at [98, 91] on input "text" at bounding box center [179, 93] width 287 height 17
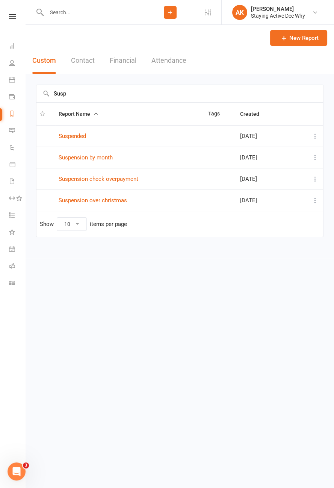
type input "Susp"
click at [80, 138] on link "Suspended" at bounding box center [72, 136] width 27 height 7
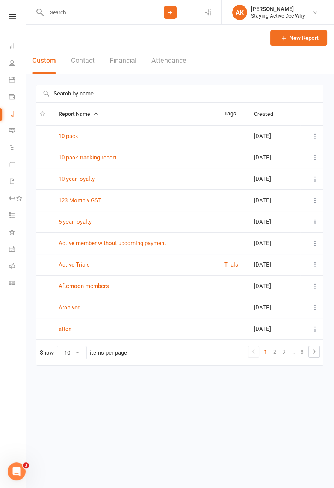
click at [113, 94] on input "text" at bounding box center [179, 93] width 287 height 17
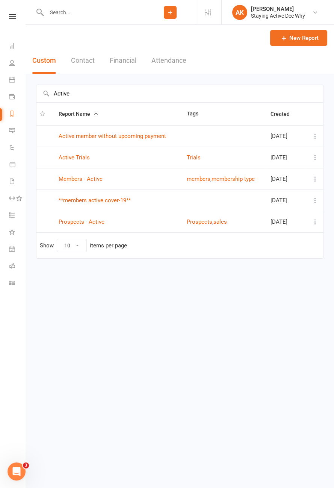
type input "Active"
click at [88, 179] on link "Members - Active" at bounding box center [81, 179] width 44 height 7
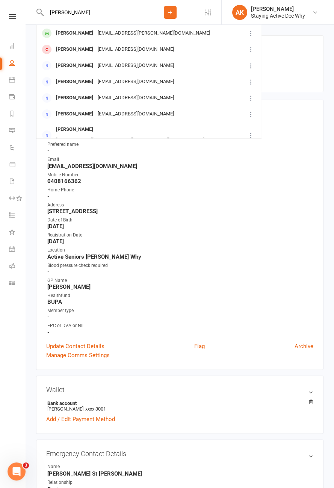
type input "[PERSON_NAME]"
click at [195, 38] on div "[PERSON_NAME] [PERSON_NAME][EMAIL_ADDRESS][PERSON_NAME][DOMAIN_NAME]" at bounding box center [141, 33] width 209 height 15
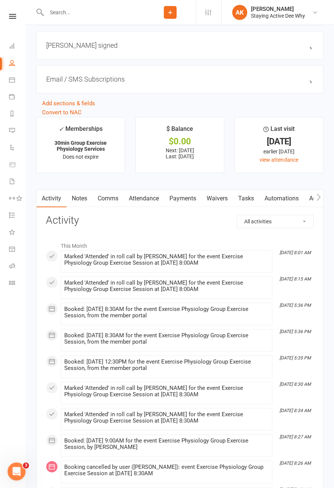
scroll to position [857, 0]
click at [151, 197] on link "Attendance" at bounding box center [144, 198] width 41 height 17
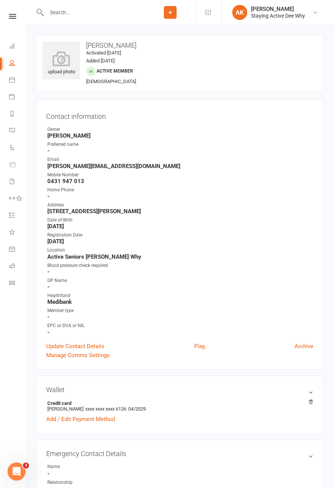
click at [11, 18] on icon at bounding box center [12, 16] width 7 height 5
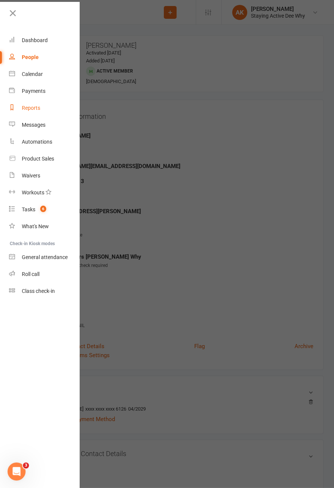
click at [40, 112] on link "Reports" at bounding box center [44, 108] width 71 height 17
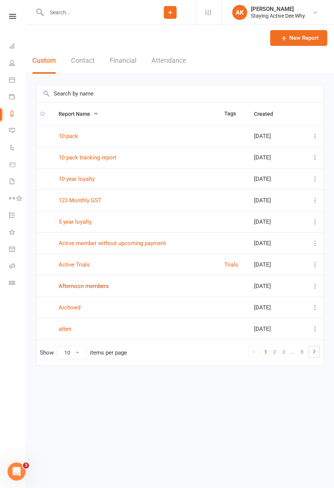
click at [106, 286] on link "Afternoon members" at bounding box center [84, 286] width 50 height 7
click at [275, 349] on link "2" at bounding box center [274, 352] width 9 height 11
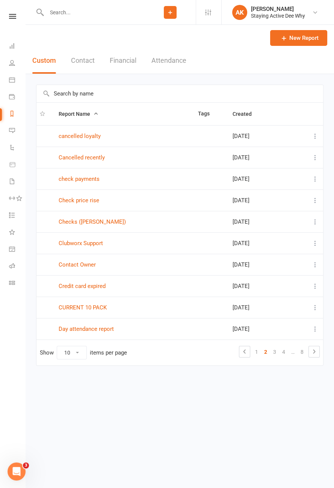
click at [274, 351] on link "3" at bounding box center [274, 352] width 9 height 11
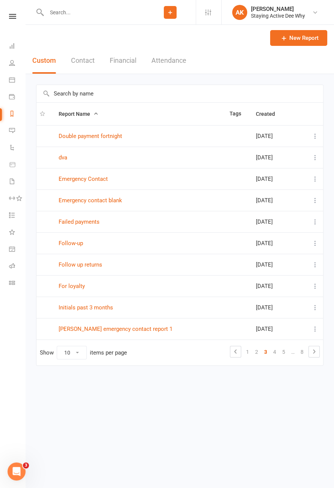
click at [275, 350] on link "4" at bounding box center [274, 352] width 9 height 11
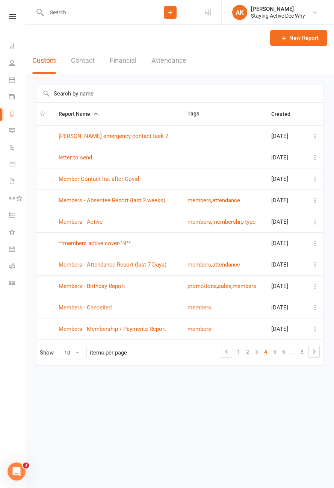
click at [275, 351] on link "5" at bounding box center [274, 352] width 9 height 11
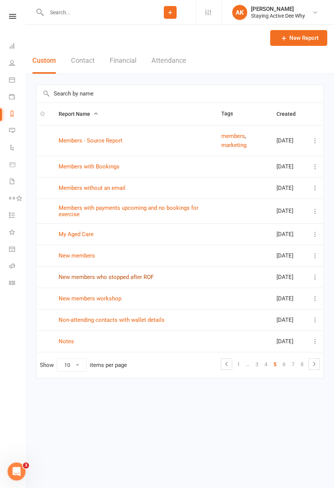
click at [148, 279] on link "New members who stopped after ROF" at bounding box center [106, 277] width 95 height 7
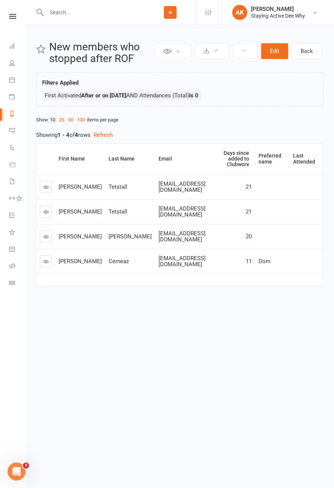
click at [40, 255] on link at bounding box center [46, 261] width 12 height 12
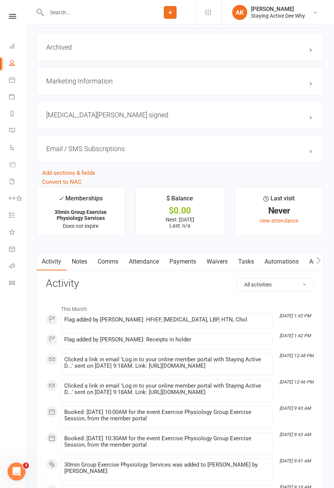
scroll to position [789, 0]
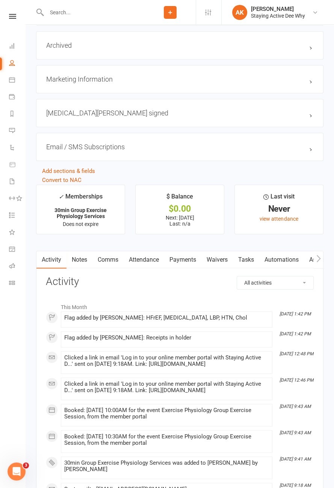
click at [155, 258] on link "Attendance" at bounding box center [144, 259] width 41 height 17
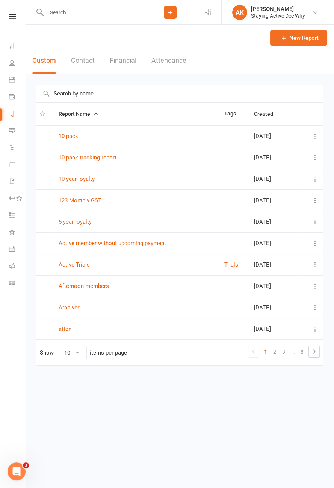
click at [282, 353] on link "3" at bounding box center [283, 352] width 9 height 11
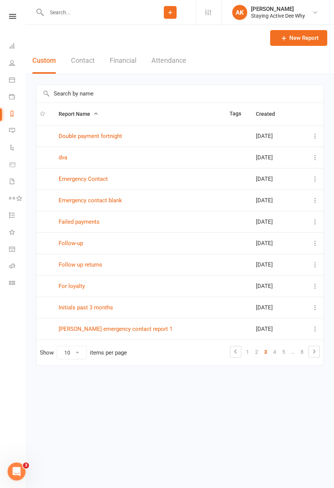
click at [285, 352] on link "5" at bounding box center [283, 352] width 9 height 11
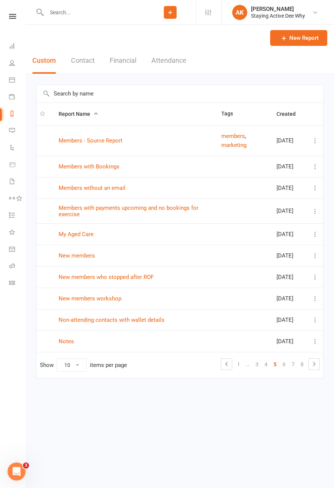
click at [284, 366] on link "6" at bounding box center [284, 364] width 9 height 11
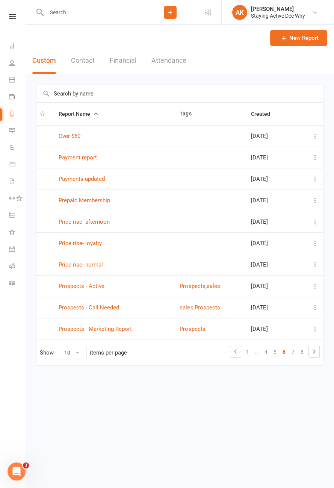
click at [293, 350] on link "7" at bounding box center [293, 352] width 9 height 11
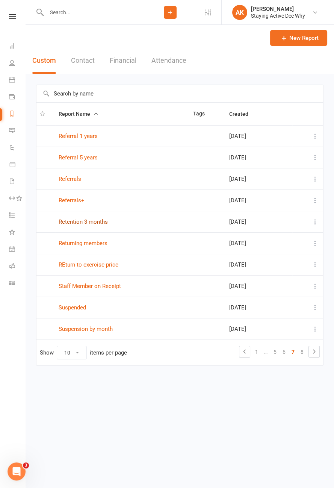
click at [104, 222] on link "Retention 3 months" at bounding box center [83, 221] width 49 height 7
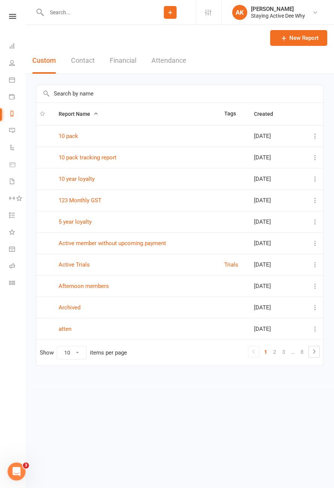
click at [301, 351] on link "8" at bounding box center [302, 352] width 9 height 11
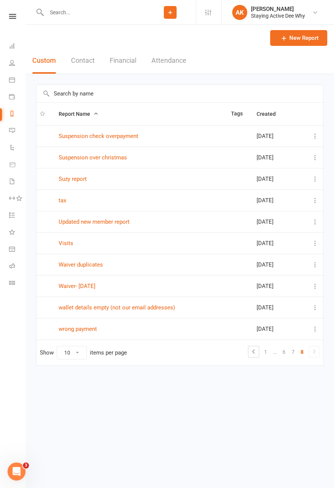
click at [293, 350] on link "7" at bounding box center [293, 352] width 9 height 11
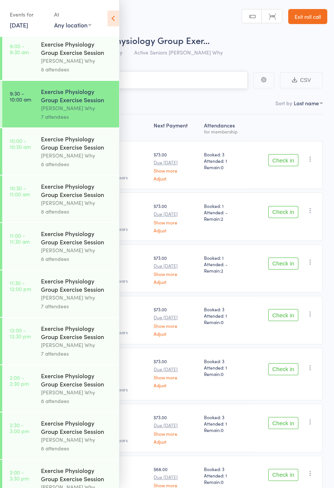
scroll to position [244, 0]
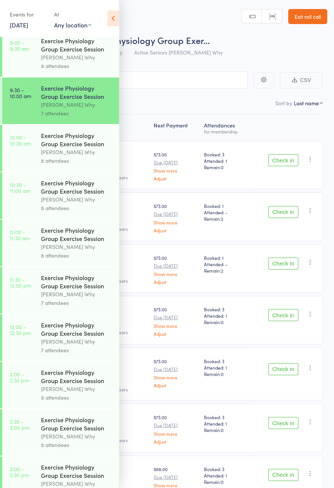
click at [117, 26] on icon at bounding box center [114, 19] width 12 height 16
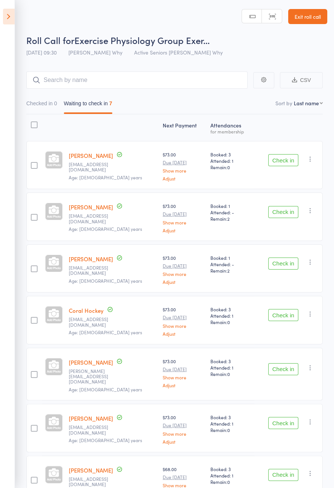
click at [283, 212] on button "Check in" at bounding box center [283, 212] width 30 height 12
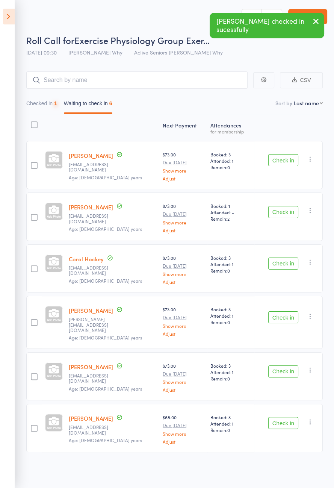
click at [286, 213] on button "Check in" at bounding box center [283, 212] width 30 height 12
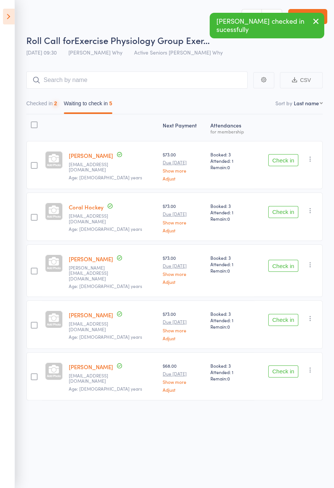
click at [286, 216] on button "Check in" at bounding box center [283, 212] width 30 height 12
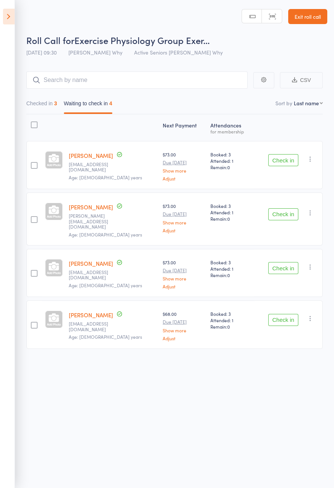
click at [280, 162] on button "Check in" at bounding box center [283, 160] width 30 height 12
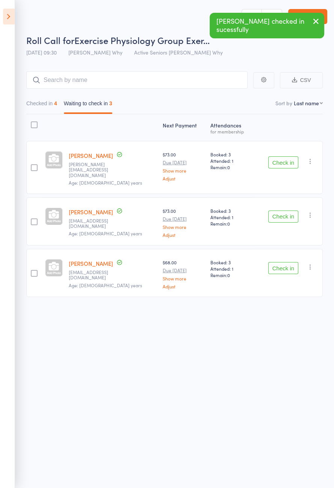
click at [285, 162] on button "Check in" at bounding box center [283, 162] width 30 height 12
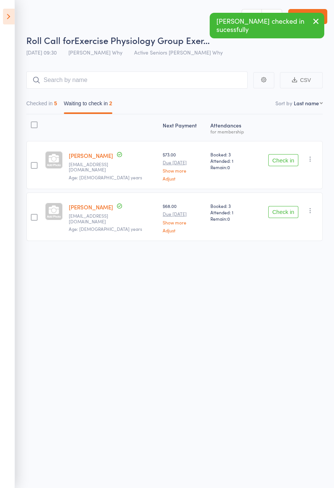
click at [286, 161] on button "Check in" at bounding box center [283, 160] width 30 height 12
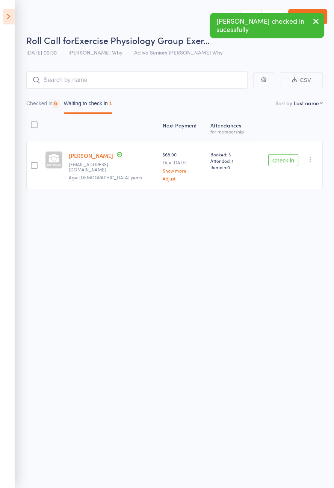
click at [286, 161] on button "Check in" at bounding box center [283, 160] width 30 height 12
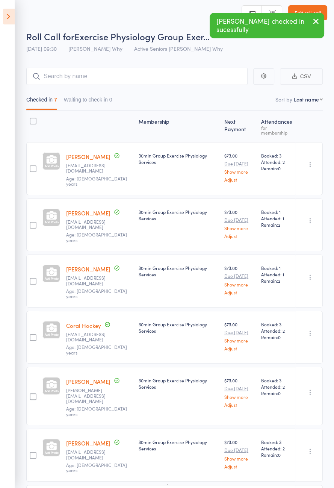
scroll to position [8, 0]
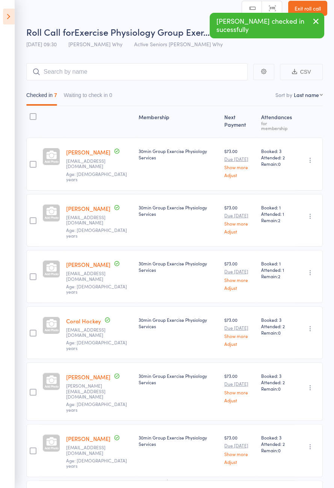
click at [8, 9] on icon at bounding box center [9, 17] width 12 height 16
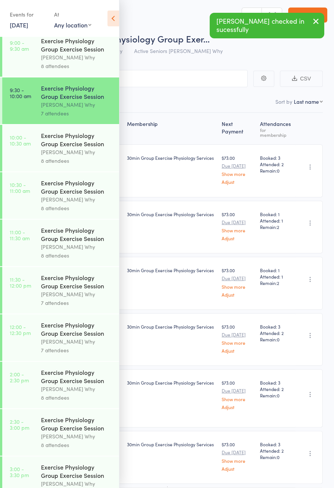
click at [75, 156] on div "Dee Why" at bounding box center [77, 152] width 72 height 9
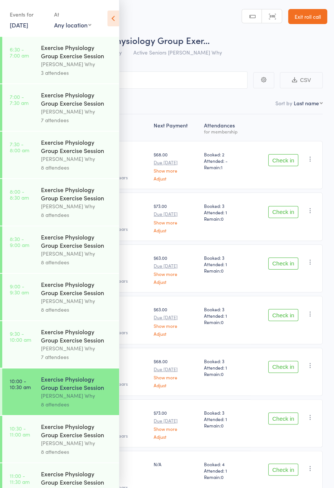
click at [116, 17] on icon at bounding box center [114, 19] width 12 height 16
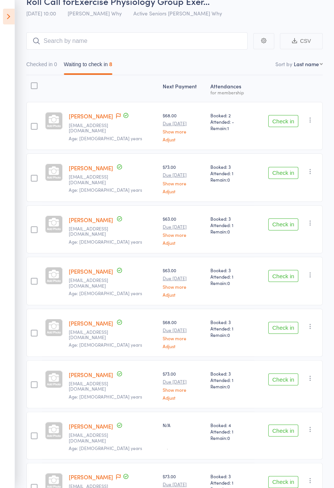
scroll to position [47, 0]
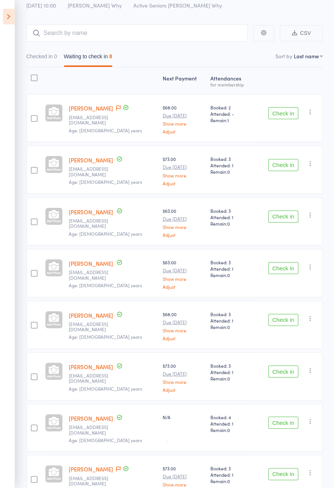
click at [12, 17] on icon at bounding box center [9, 17] width 12 height 16
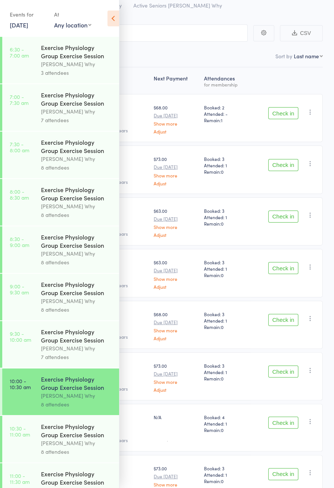
click at [76, 344] on div "Exercise Physiology Group Exercise Session" at bounding box center [77, 335] width 72 height 17
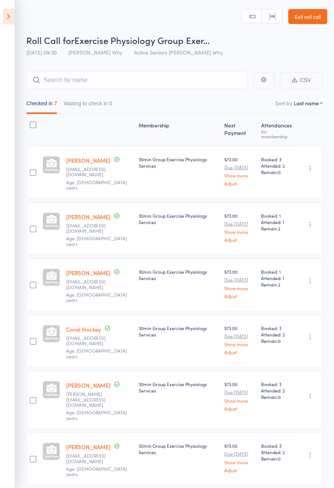
scroll to position [8, 0]
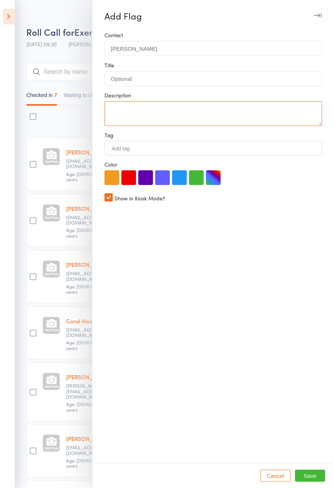
click at [163, 112] on textarea at bounding box center [214, 113] width 218 height 25
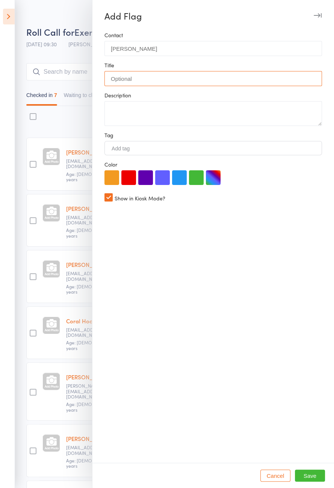
click at [174, 79] on input "text" at bounding box center [214, 78] width 218 height 15
type input "Cancer Diagnosis"
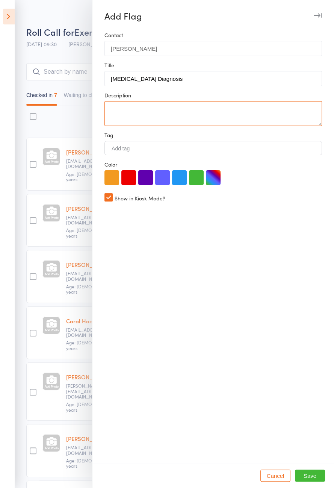
click at [170, 118] on textarea at bounding box center [214, 113] width 218 height 25
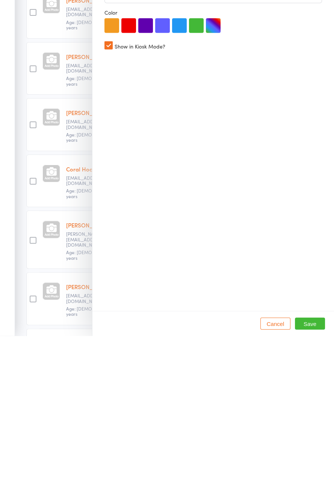
type textarea "Recently diagnosed with wide spread cancer, not sure what type yet. No symptoms…"
click at [311, 482] on button "Save" at bounding box center [310, 476] width 30 height 12
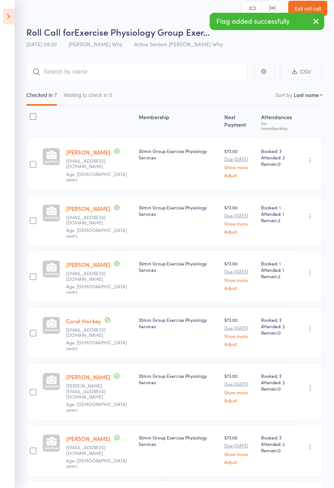
click at [114, 488] on icon at bounding box center [116, 494] width 5 height 5
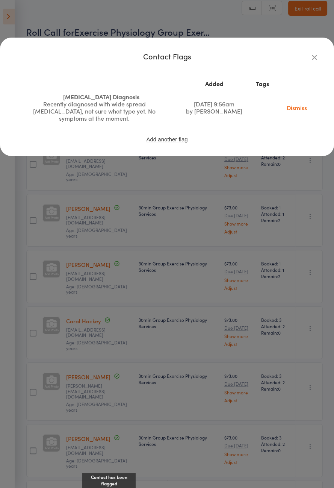
click at [311, 60] on icon "button" at bounding box center [315, 57] width 8 height 8
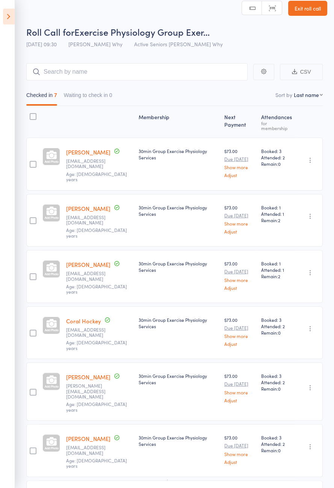
scroll to position [0, 0]
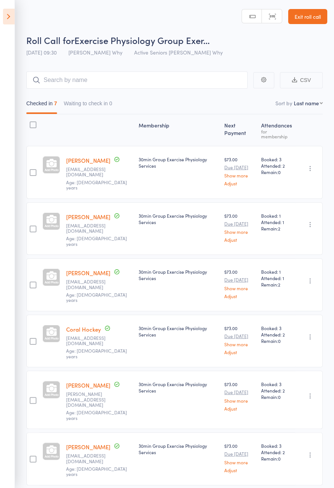
click at [9, 22] on icon at bounding box center [9, 17] width 12 height 16
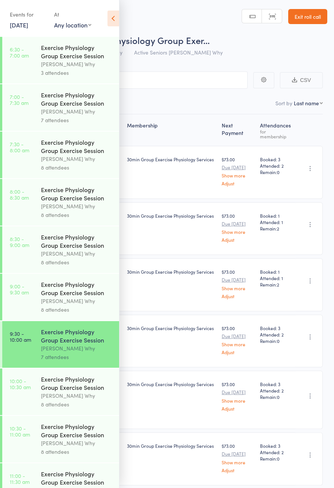
click at [85, 400] on div "Dee Why" at bounding box center [77, 395] width 72 height 9
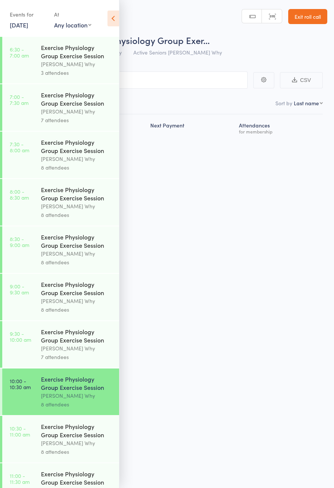
click at [115, 18] on icon at bounding box center [114, 19] width 12 height 16
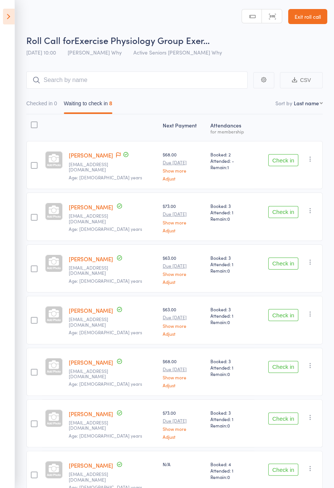
click at [287, 212] on button "Check in" at bounding box center [283, 212] width 30 height 12
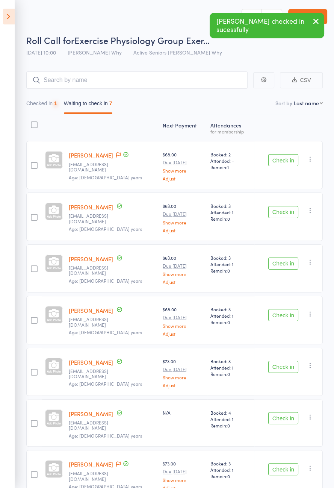
click at [283, 314] on button "Check in" at bounding box center [283, 315] width 30 height 12
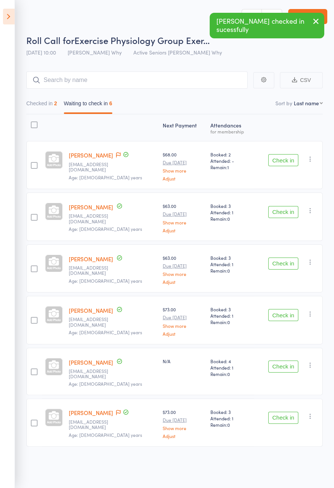
click at [286, 261] on button "Check in" at bounding box center [283, 264] width 30 height 12
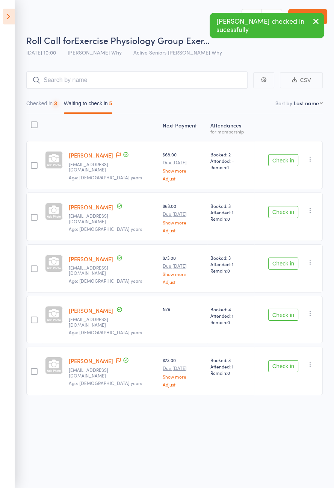
click at [286, 214] on button "Check in" at bounding box center [283, 212] width 30 height 12
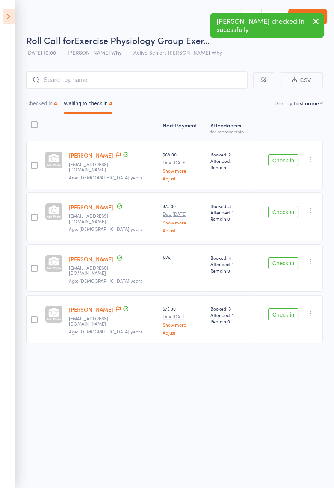
click at [283, 309] on button "Check in" at bounding box center [283, 314] width 30 height 12
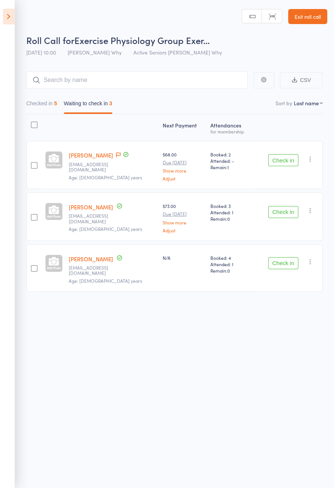
click at [281, 212] on button "Check in" at bounding box center [283, 212] width 30 height 12
click at [283, 162] on button "Check in" at bounding box center [283, 160] width 30 height 12
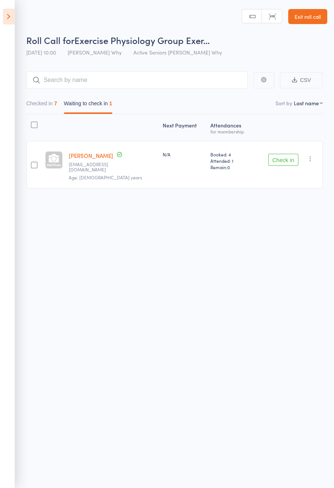
click at [285, 159] on button "Check in" at bounding box center [283, 160] width 30 height 12
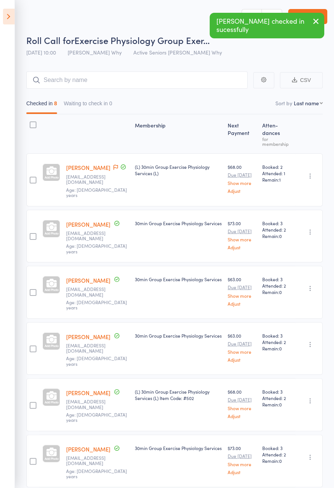
click at [8, 15] on icon at bounding box center [9, 17] width 12 height 16
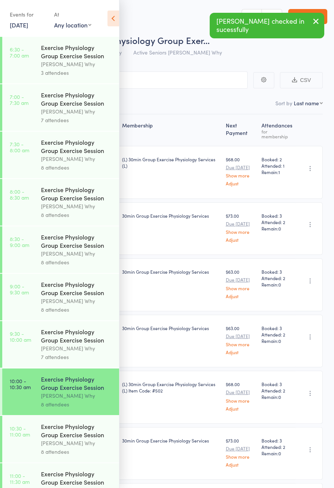
click at [81, 447] on div "Dee Why" at bounding box center [77, 443] width 72 height 9
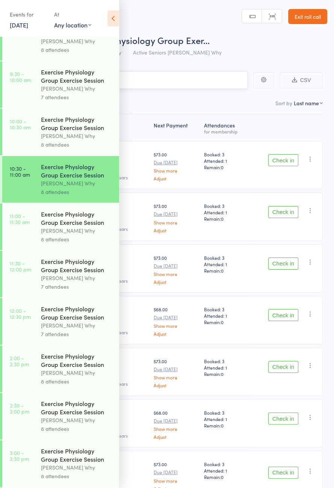
scroll to position [259, 0]
click at [76, 141] on div "Dee Why" at bounding box center [77, 136] width 72 height 9
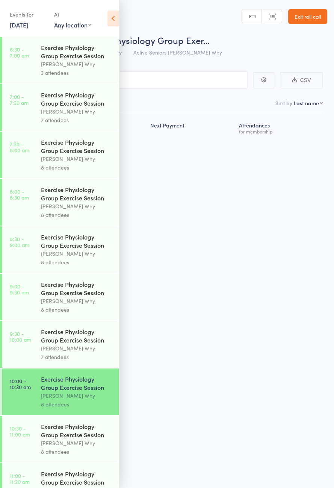
click at [115, 19] on icon at bounding box center [114, 19] width 12 height 16
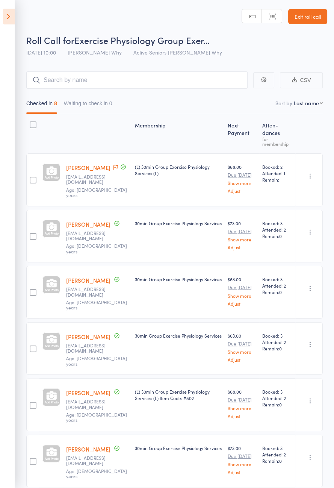
click at [9, 12] on icon at bounding box center [9, 17] width 12 height 16
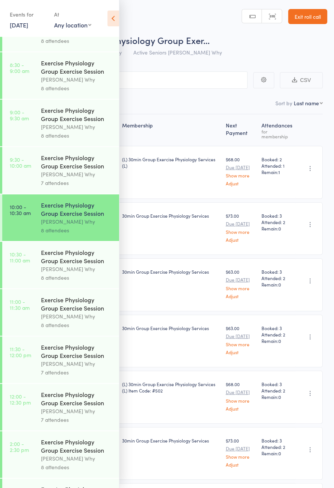
scroll to position [383, 0]
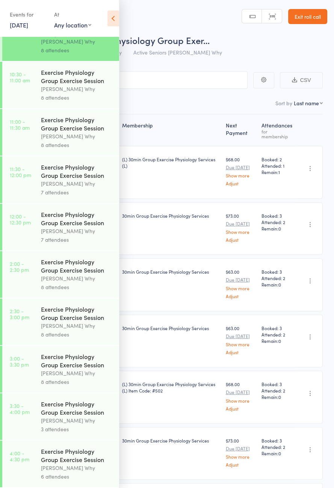
click at [48, 93] on div "8 attendees" at bounding box center [77, 97] width 72 height 9
click at [115, 16] on icon at bounding box center [114, 19] width 12 height 16
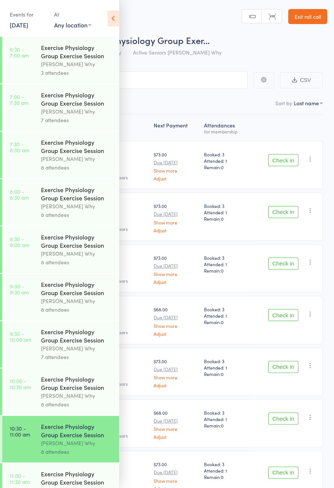
click at [115, 11] on icon at bounding box center [114, 19] width 12 height 16
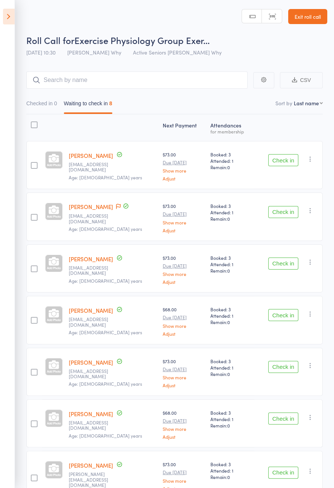
click at [3, 16] on icon at bounding box center [9, 17] width 12 height 16
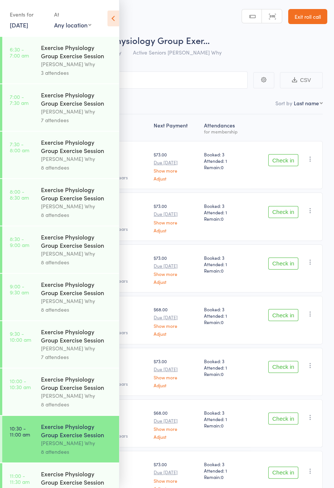
click at [116, 24] on icon at bounding box center [114, 19] width 12 height 16
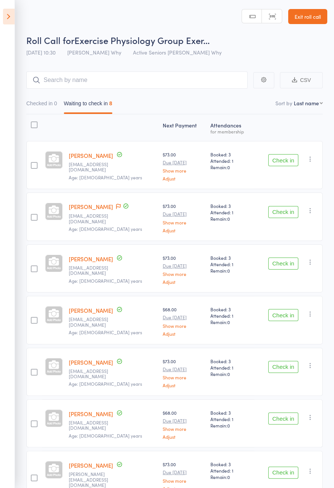
click at [5, 18] on icon at bounding box center [9, 17] width 12 height 16
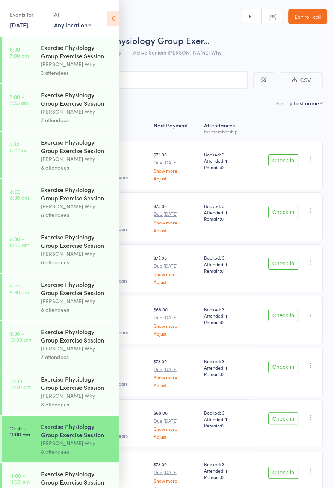
click at [60, 409] on div "8 attendees" at bounding box center [77, 404] width 72 height 9
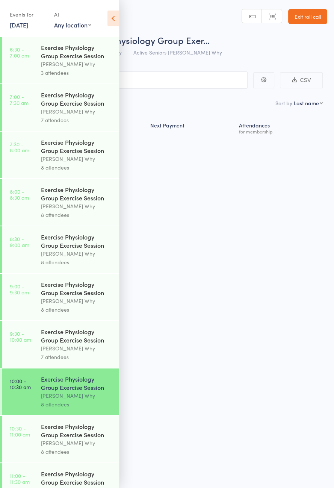
click at [113, 19] on icon at bounding box center [114, 19] width 12 height 16
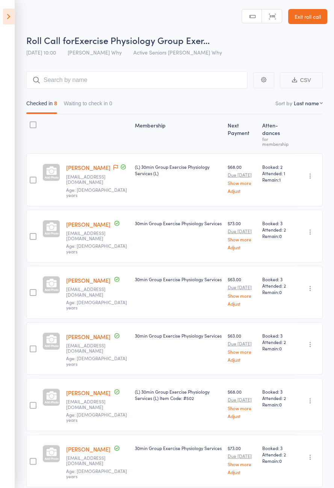
click at [6, 23] on icon at bounding box center [9, 17] width 12 height 16
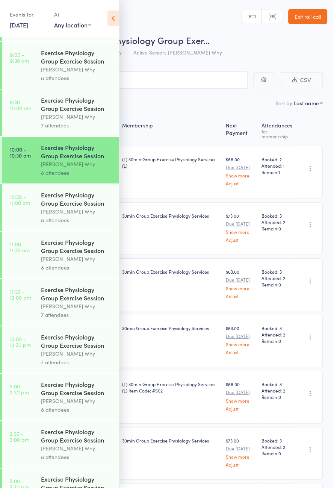
scroll to position [344, 0]
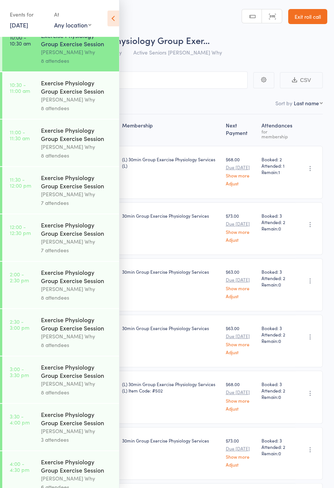
click at [51, 95] on div "Exercise Physiology Group Exercise Session" at bounding box center [77, 87] width 72 height 17
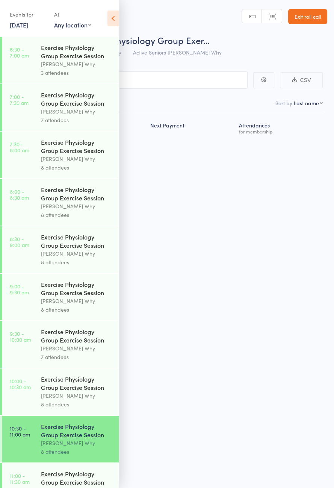
click at [111, 18] on icon at bounding box center [114, 19] width 12 height 16
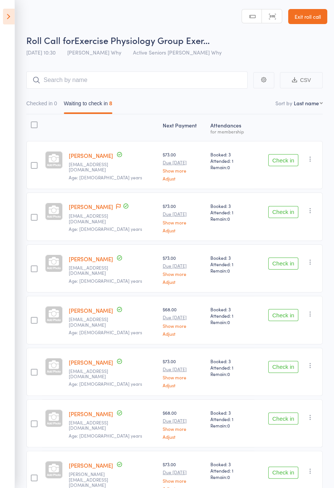
click at [116, 204] on icon at bounding box center [118, 206] width 5 height 5
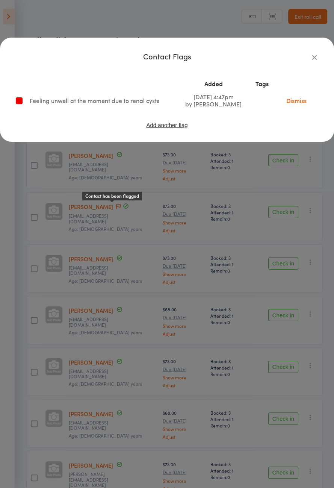
click at [210, 188] on div "Contact Flags Added Tags Feeling unwell at the moment due to renal cysts Jul 24…" at bounding box center [167, 244] width 334 height 488
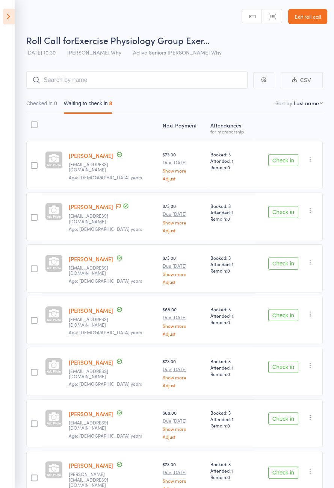
click at [278, 158] on button "Check in" at bounding box center [283, 160] width 30 height 12
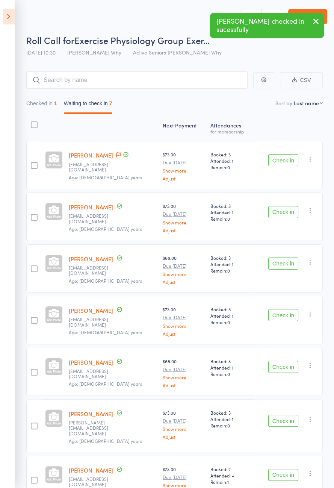
click at [281, 170] on div "Check in Check in Send message Add Note Add Task Add Flag Remove Mark absent" at bounding box center [289, 165] width 68 height 48
click at [282, 158] on button "Check in" at bounding box center [283, 160] width 30 height 12
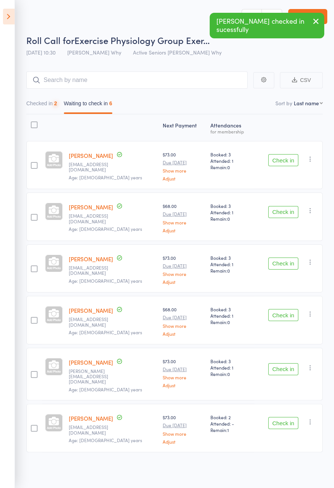
click at [41, 103] on button "Checked in 2" at bounding box center [41, 105] width 31 height 17
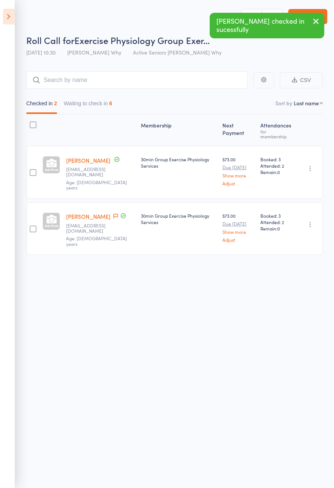
click at [312, 165] on icon "button" at bounding box center [311, 169] width 8 height 8
click at [277, 179] on li "Undo check-in" at bounding box center [284, 183] width 62 height 9
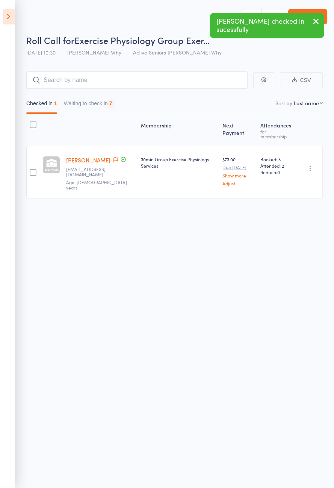
click at [95, 101] on button "Waiting to check in 7" at bounding box center [88, 105] width 48 height 17
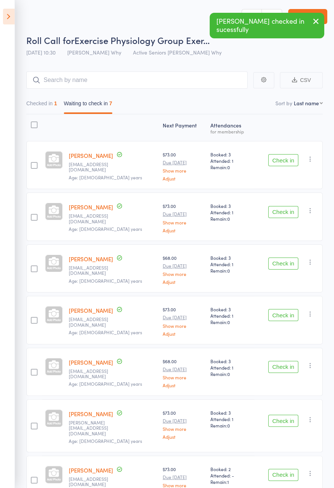
scroll to position [2, 0]
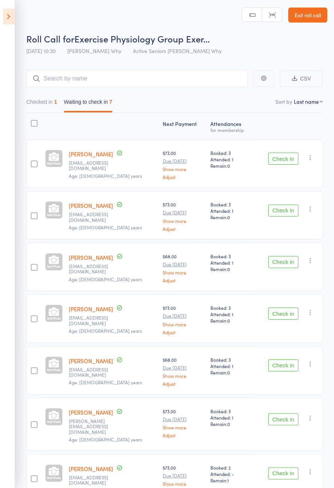
click at [278, 314] on button "Check in" at bounding box center [283, 314] width 30 height 12
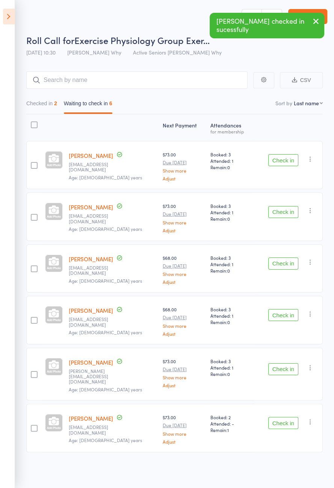
click at [118, 3] on header "Roll Call for Exercise Physiology Group Exer… 13 Aug 10:30 Dee Why Active Senio…" at bounding box center [167, 30] width 334 height 60
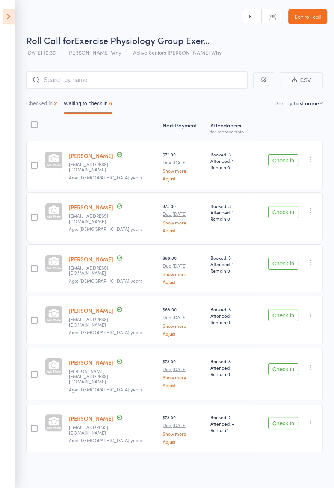
click at [286, 162] on button "Check in" at bounding box center [283, 160] width 30 height 12
click at [290, 161] on button "Check in" at bounding box center [283, 160] width 30 height 12
click at [287, 161] on button "Check in" at bounding box center [283, 160] width 30 height 12
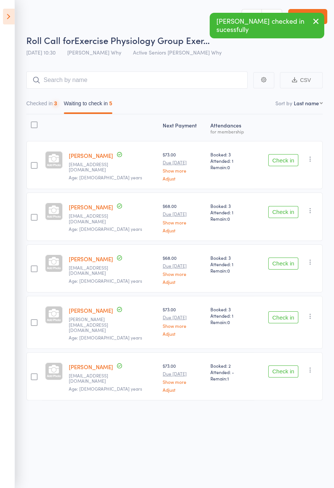
click at [290, 161] on button "Check in" at bounding box center [283, 160] width 30 height 12
click at [291, 206] on button "Check in" at bounding box center [283, 212] width 30 height 12
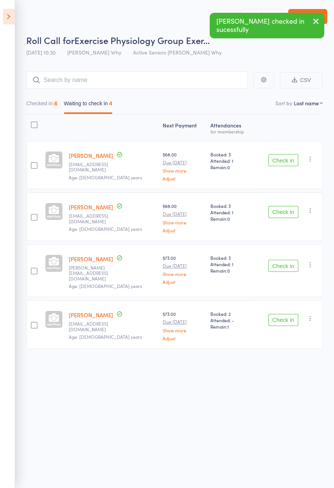
click at [288, 164] on button "Check in" at bounding box center [283, 160] width 30 height 12
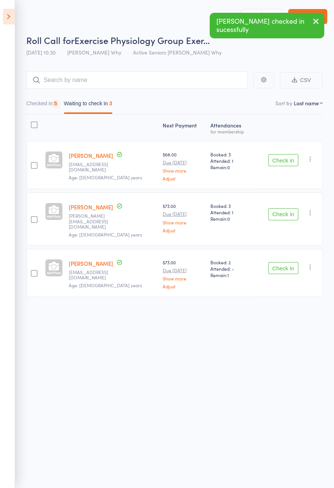
click at [292, 161] on button "Check in" at bounding box center [283, 160] width 30 height 12
click at [291, 161] on button "Check in" at bounding box center [283, 160] width 30 height 12
click at [293, 208] on button "Check in" at bounding box center [283, 214] width 30 height 12
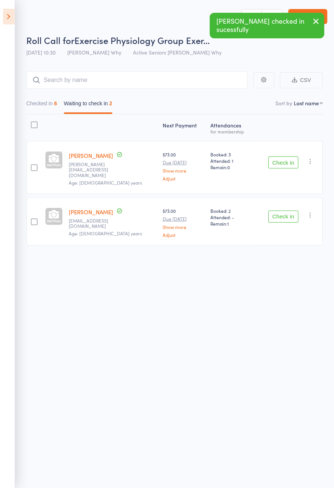
click at [292, 162] on button "Check in" at bounding box center [283, 162] width 30 height 12
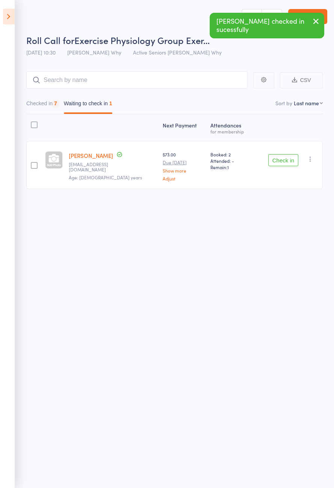
click at [290, 161] on button "Check in" at bounding box center [283, 160] width 30 height 12
click at [294, 160] on button "Check in" at bounding box center [283, 160] width 30 height 12
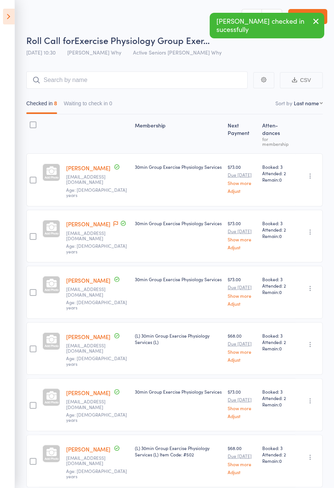
click at [3, 20] on icon at bounding box center [9, 17] width 12 height 16
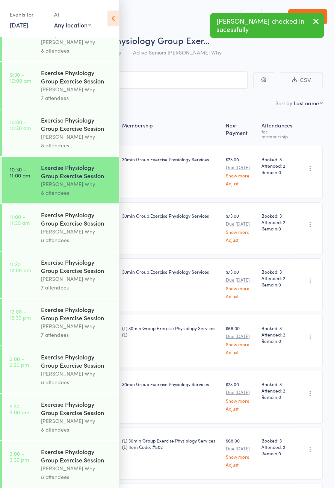
scroll to position [383, 0]
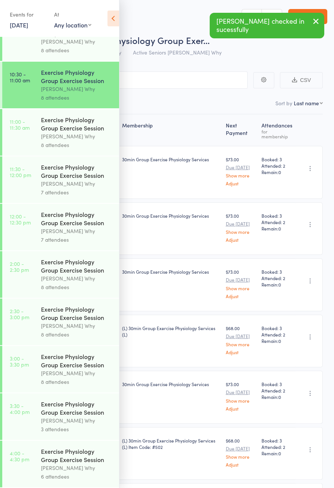
click at [29, 134] on link "11:00 - 11:30 am Exercise Physiology Group Exercise Session Dee Why 8 attendees" at bounding box center [60, 132] width 117 height 47
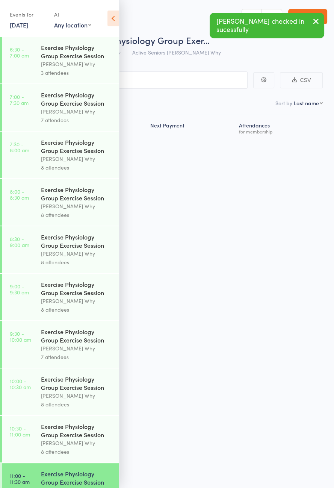
click at [111, 18] on icon at bounding box center [114, 19] width 12 height 16
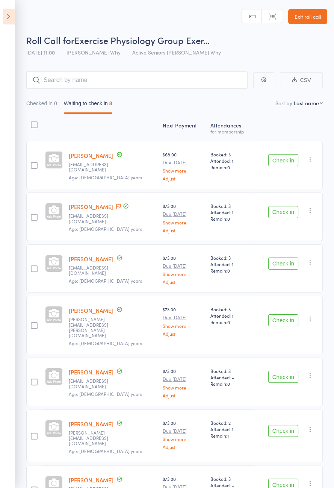
click at [8, 21] on icon at bounding box center [9, 17] width 12 height 16
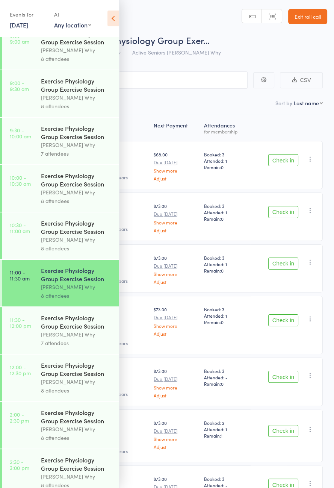
scroll to position [383, 0]
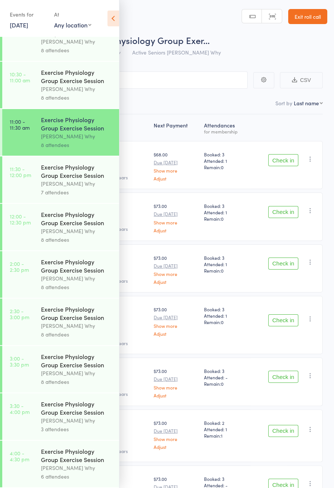
click at [114, 15] on icon at bounding box center [114, 19] width 12 height 16
